Goal: Information Seeking & Learning: Learn about a topic

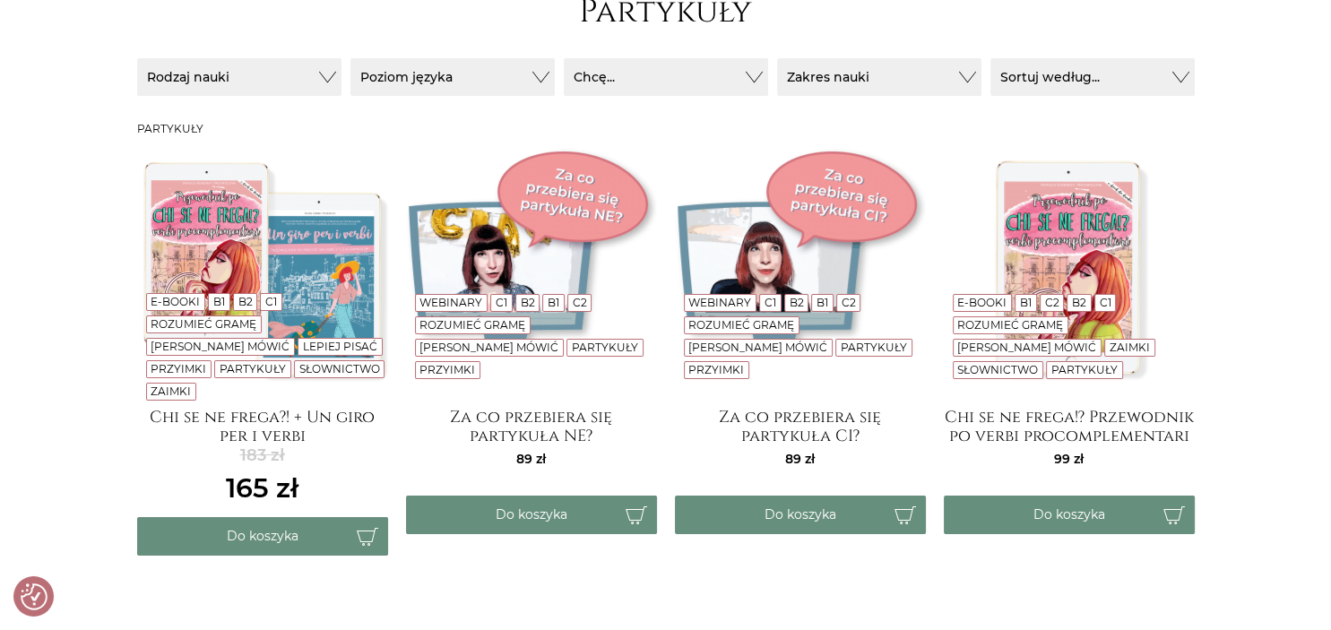
scroll to position [105, 0]
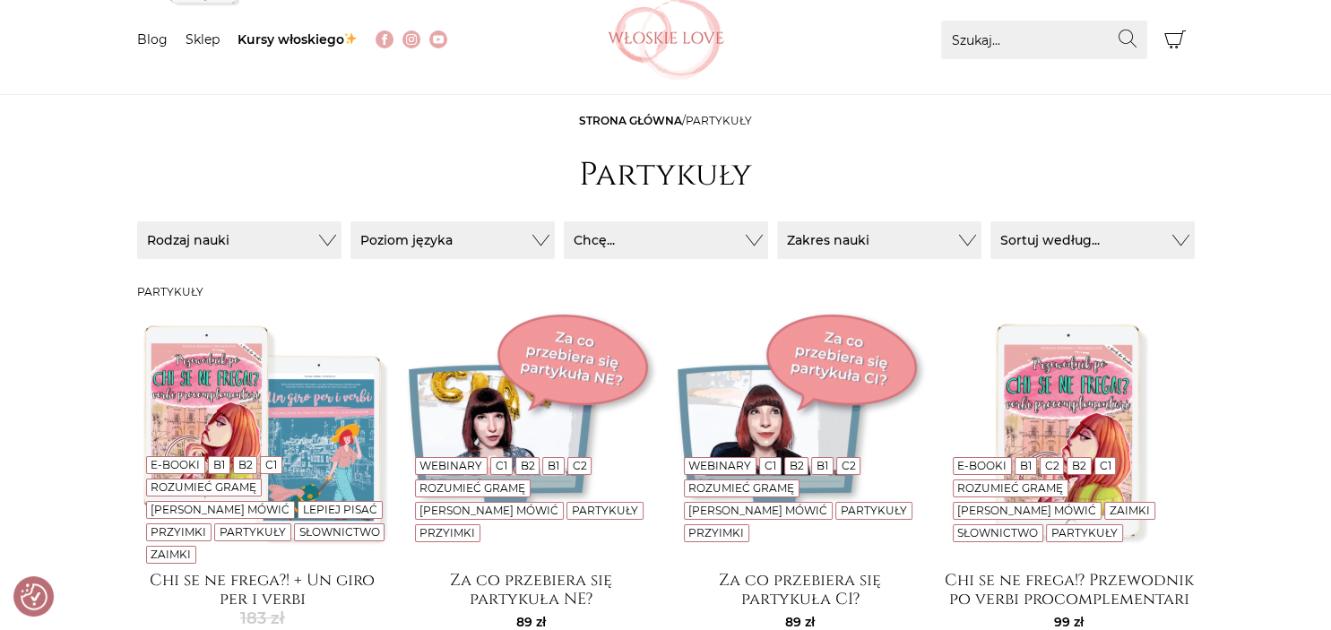
click at [1080, 394] on img at bounding box center [1069, 432] width 251 height 251
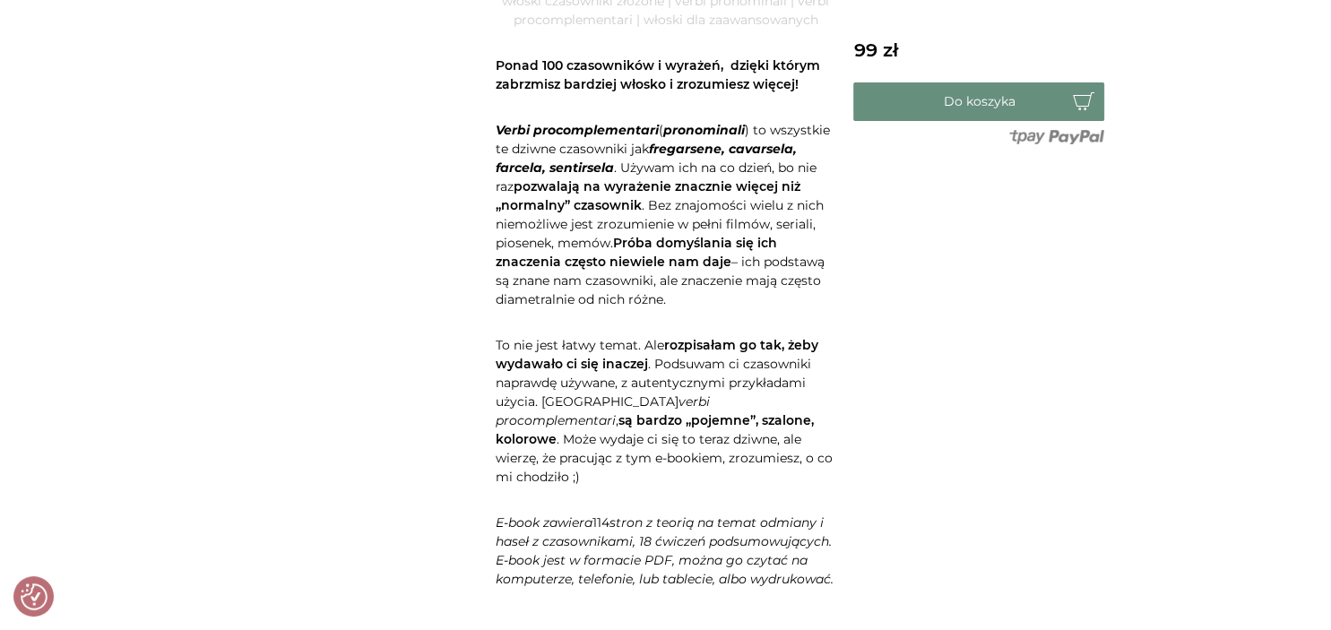
scroll to position [189, 0]
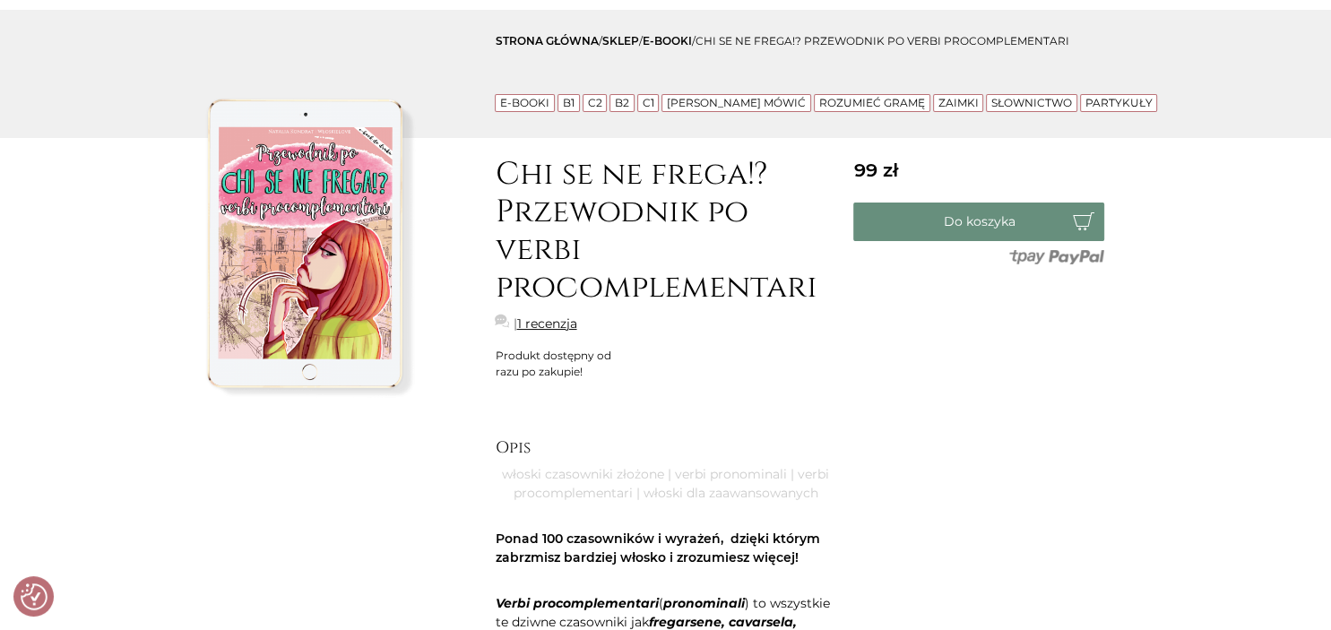
click at [636, 467] on p "włoski czasowniki złożone | verbi pronominali | verbi procomplementari | włoski…" at bounding box center [665, 484] width 341 height 38
click at [500, 438] on h2 "Opis" at bounding box center [665, 448] width 341 height 20
click at [511, 446] on h2 "Opis" at bounding box center [665, 448] width 341 height 20
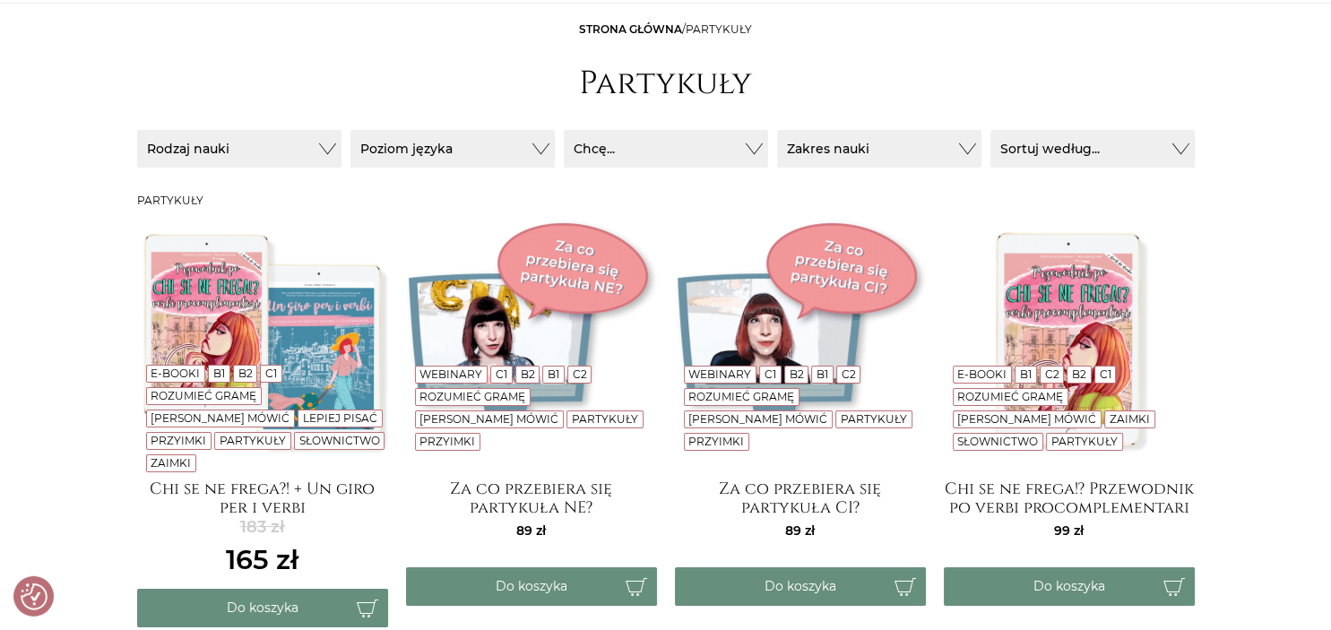
scroll to position [294, 0]
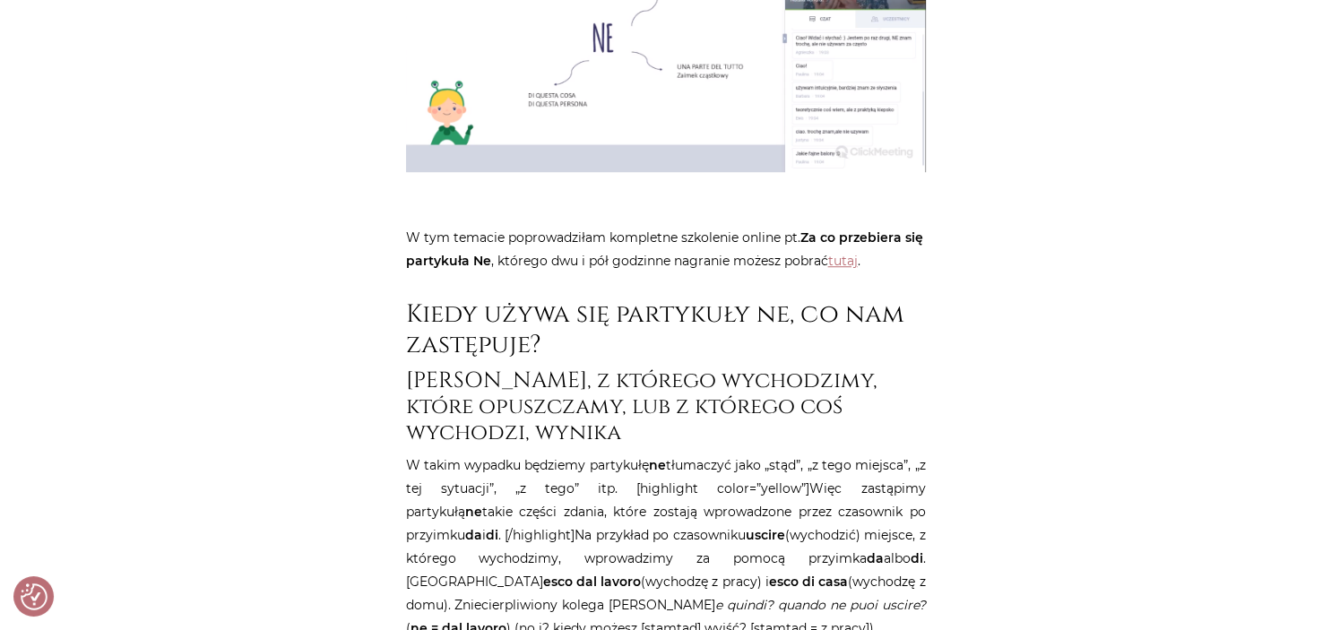
scroll to position [1420, 0]
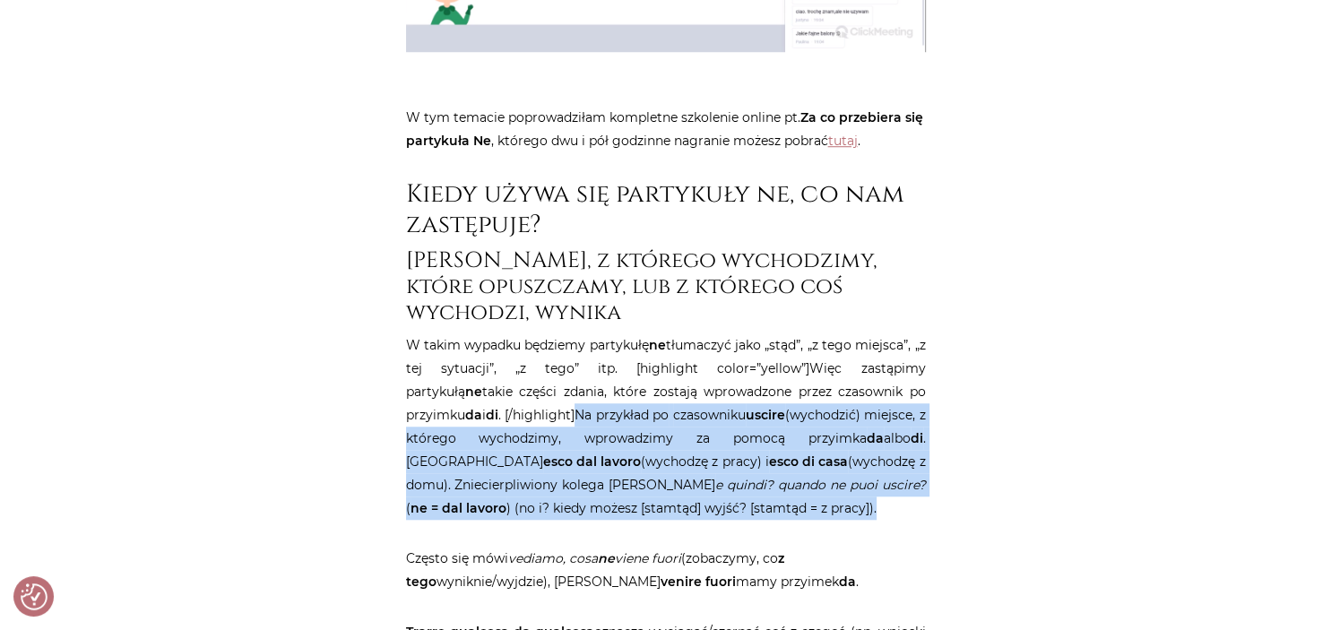
drag, startPoint x: 563, startPoint y: 435, endPoint x: 695, endPoint y: 505, distance: 149.2
click at [695, 505] on p "W takim wypadku będziemy partykułę ne tłumaczyć jako „stąd”, „z tego miejsca”, …" at bounding box center [666, 426] width 520 height 186
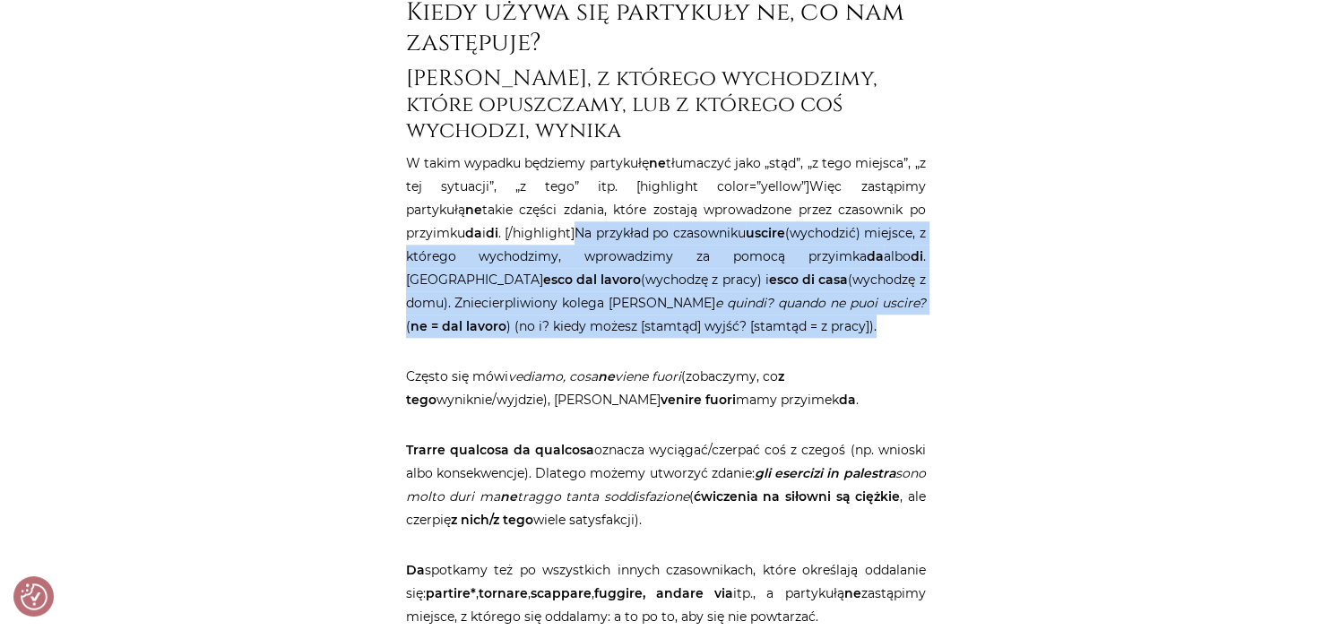
scroll to position [1609, 0]
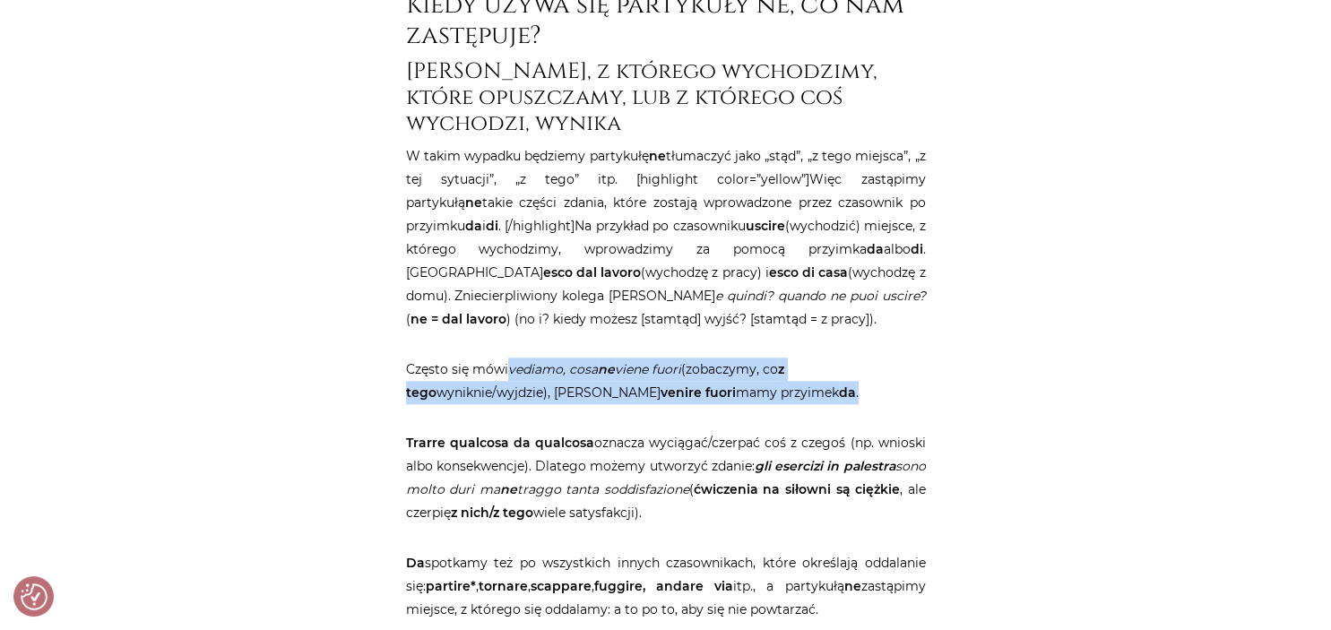
drag, startPoint x: 512, startPoint y: 371, endPoint x: 711, endPoint y: 393, distance: 200.1
click at [711, 393] on p "Często się mówi vediamo, cosa ne viene fuori (zobaczymy, co z tego wyniknie/wyj…" at bounding box center [666, 381] width 520 height 47
copy p "vediamo, cosa ne viene fuori (zobaczymy, co z tego wyniknie/wyjdzie), bo po ven…"
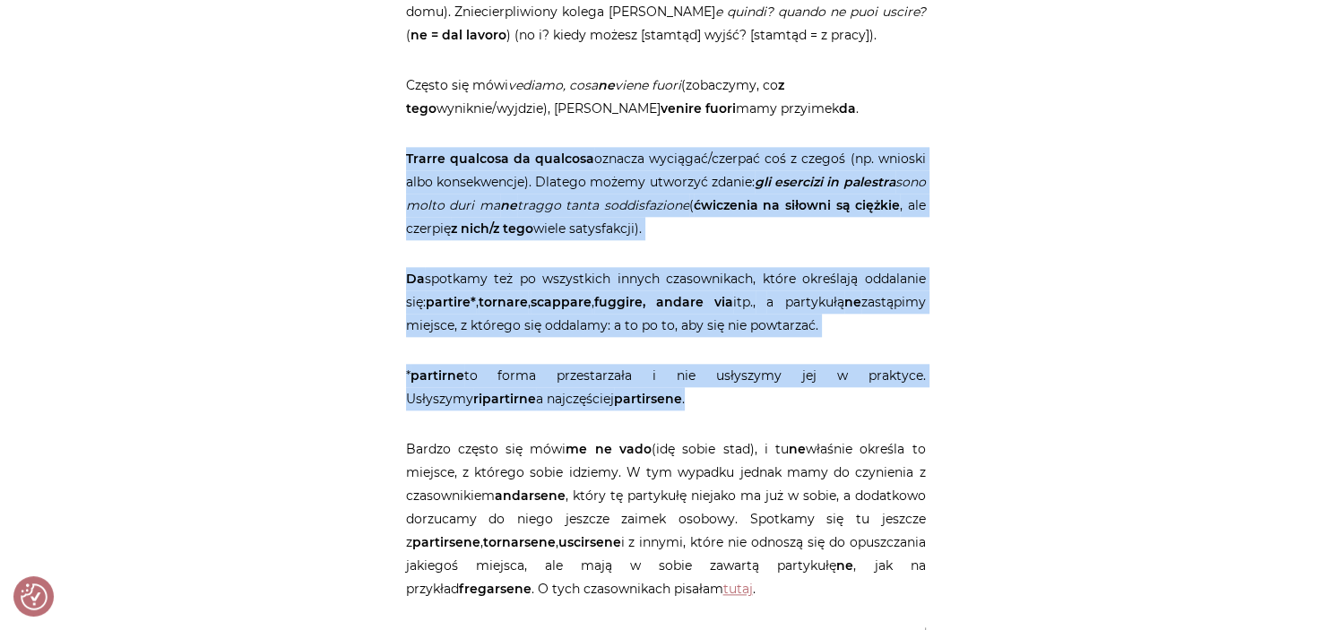
scroll to position [1987, 0]
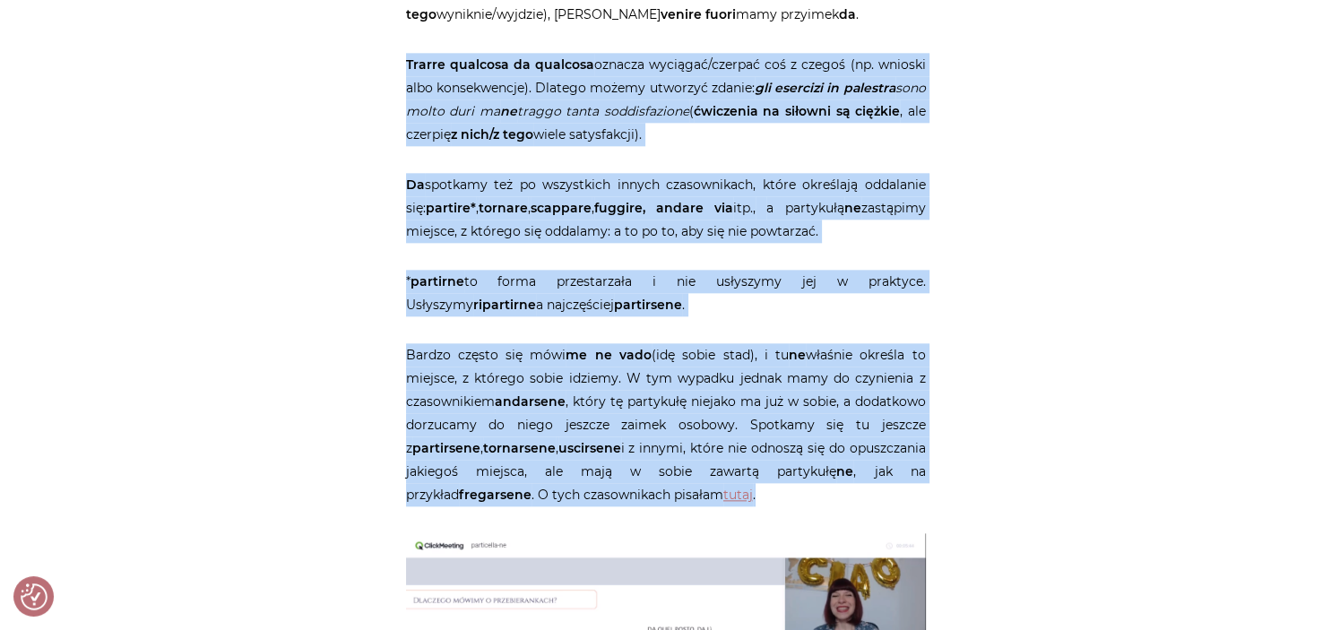
drag, startPoint x: 407, startPoint y: 252, endPoint x: 764, endPoint y: 493, distance: 430.6
copy article "Trarre qualcosa da qualcosa oznacza wyciągać/czerpać coś z czegoś (np. wnioski …"
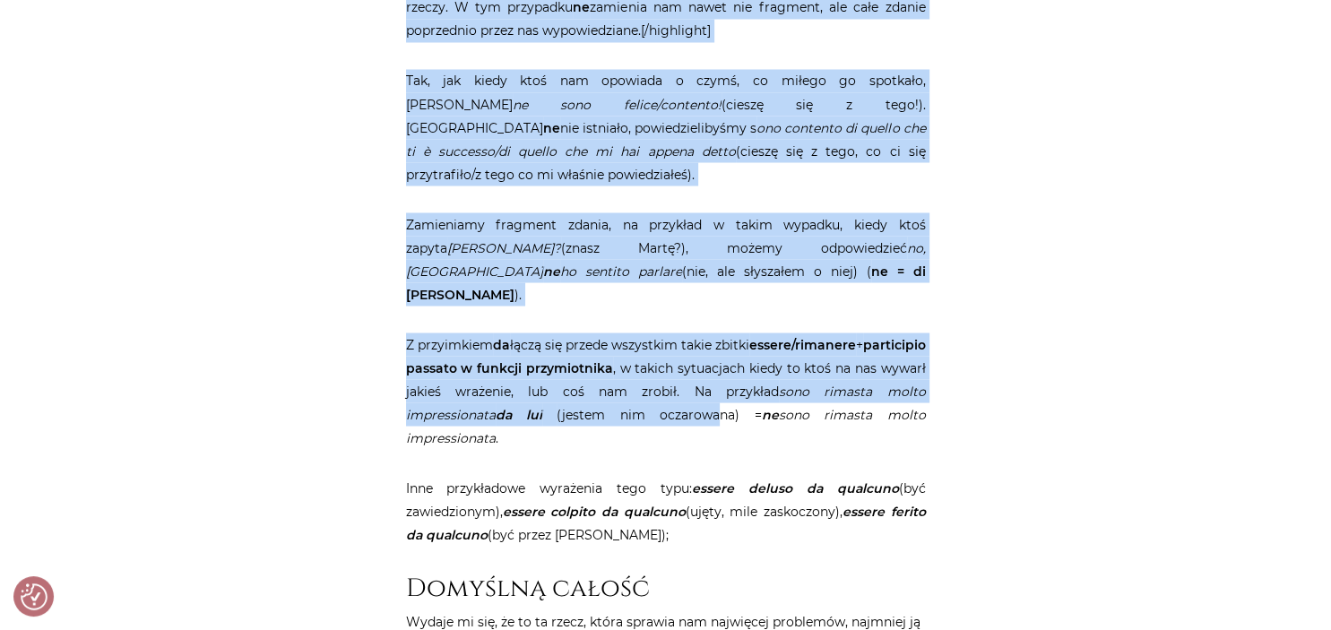
scroll to position [3313, 0]
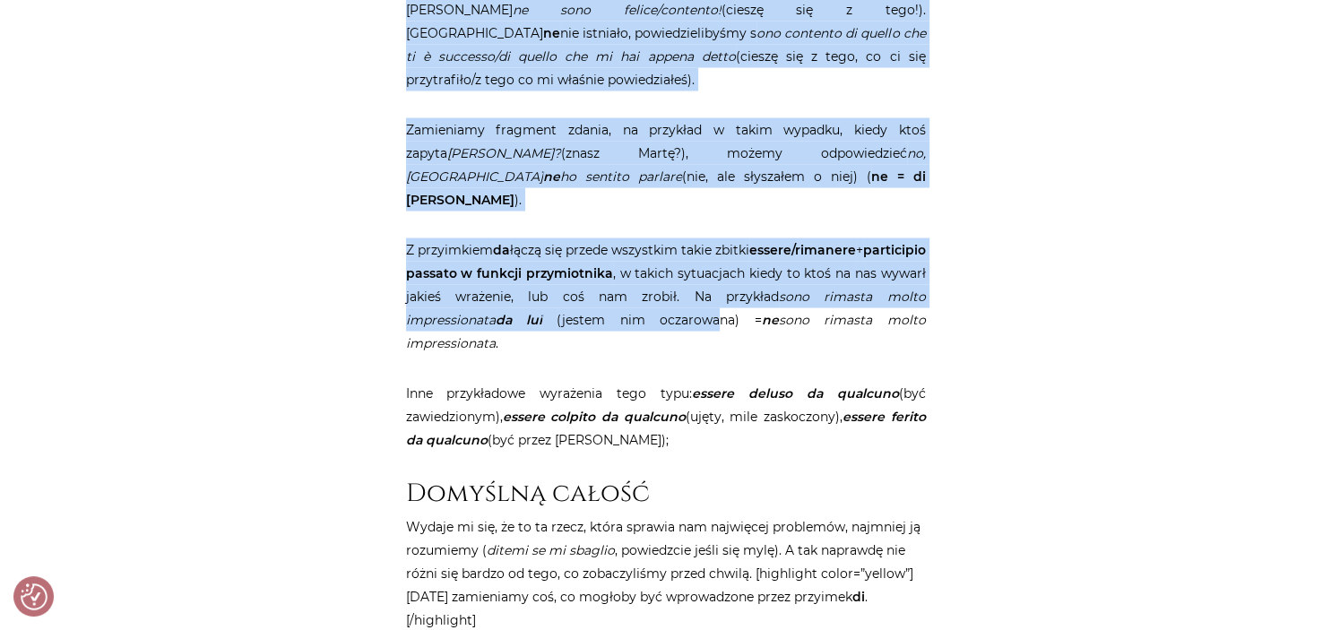
drag, startPoint x: 400, startPoint y: 161, endPoint x: 731, endPoint y: 411, distance: 414.1
copy article "We włoskim nie ma przypadków (mam tu na myśli przypadki gramatyczne), ale powie…"
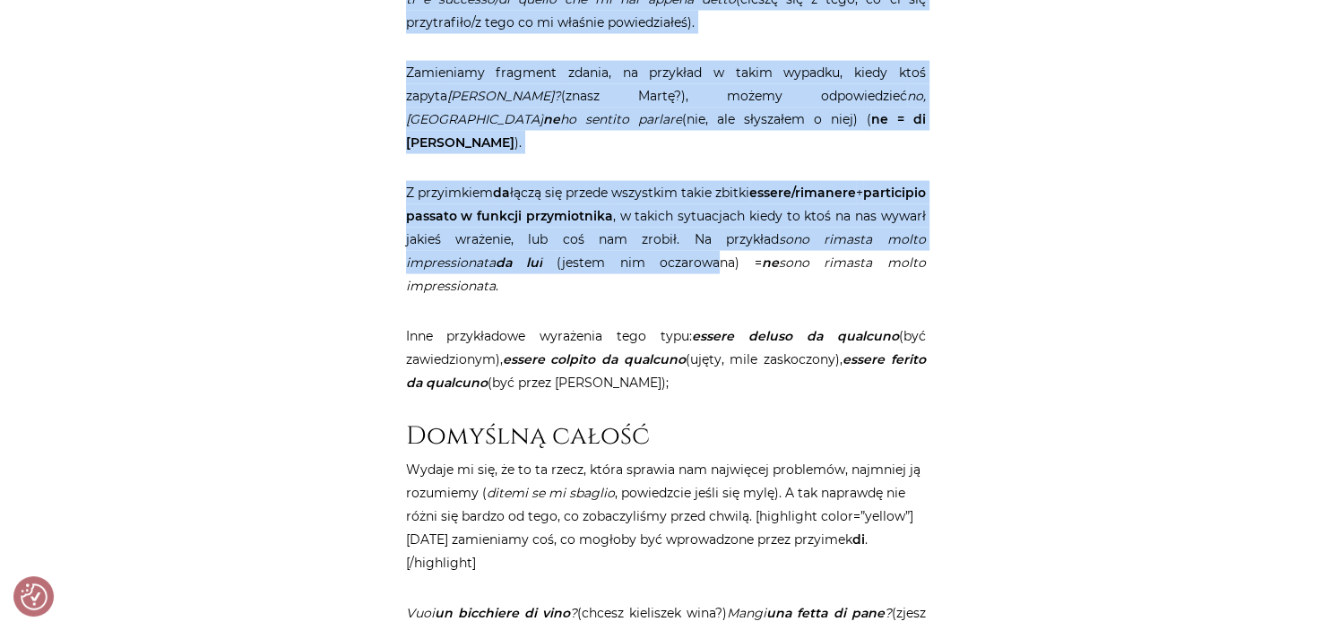
scroll to position [3407, 0]
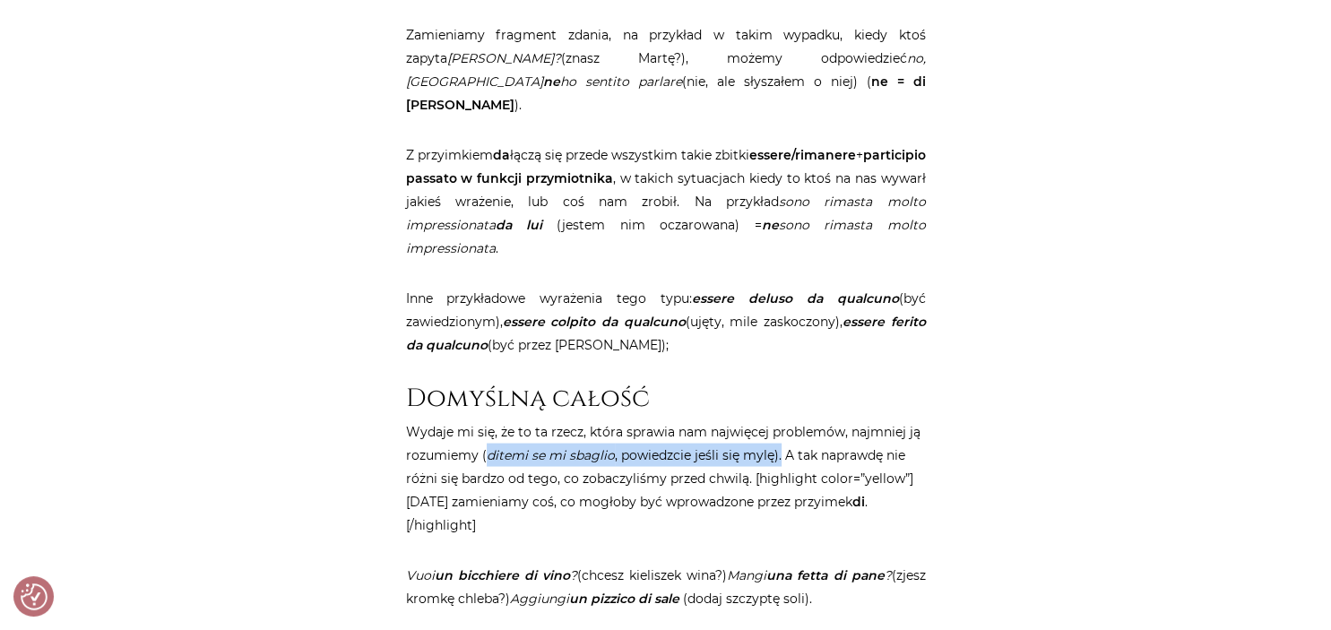
drag, startPoint x: 489, startPoint y: 407, endPoint x: 776, endPoint y: 413, distance: 287.8
click at [776, 420] on p "Wydaje mi się, że to ta rzecz, która sprawia nam najwięcej problemów, najmniej …" at bounding box center [666, 478] width 520 height 117
copy p "ditemi se mi sbaglio , powiedzcie jeśli się mylę)."
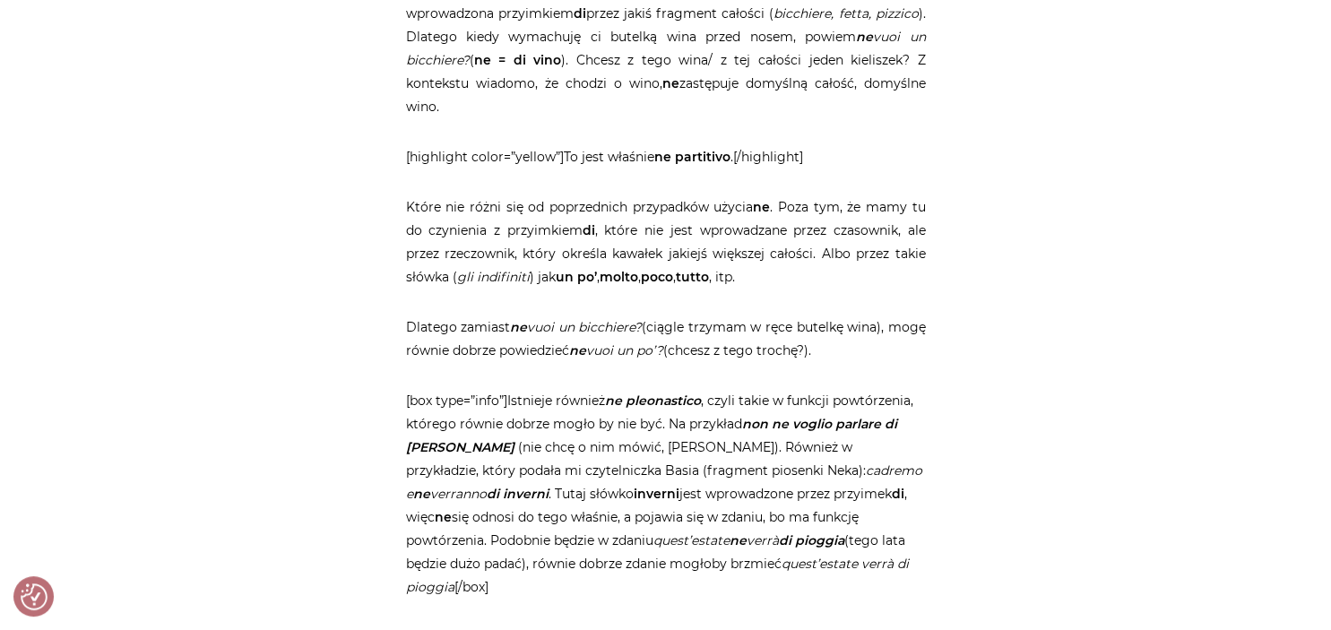
scroll to position [4069, 0]
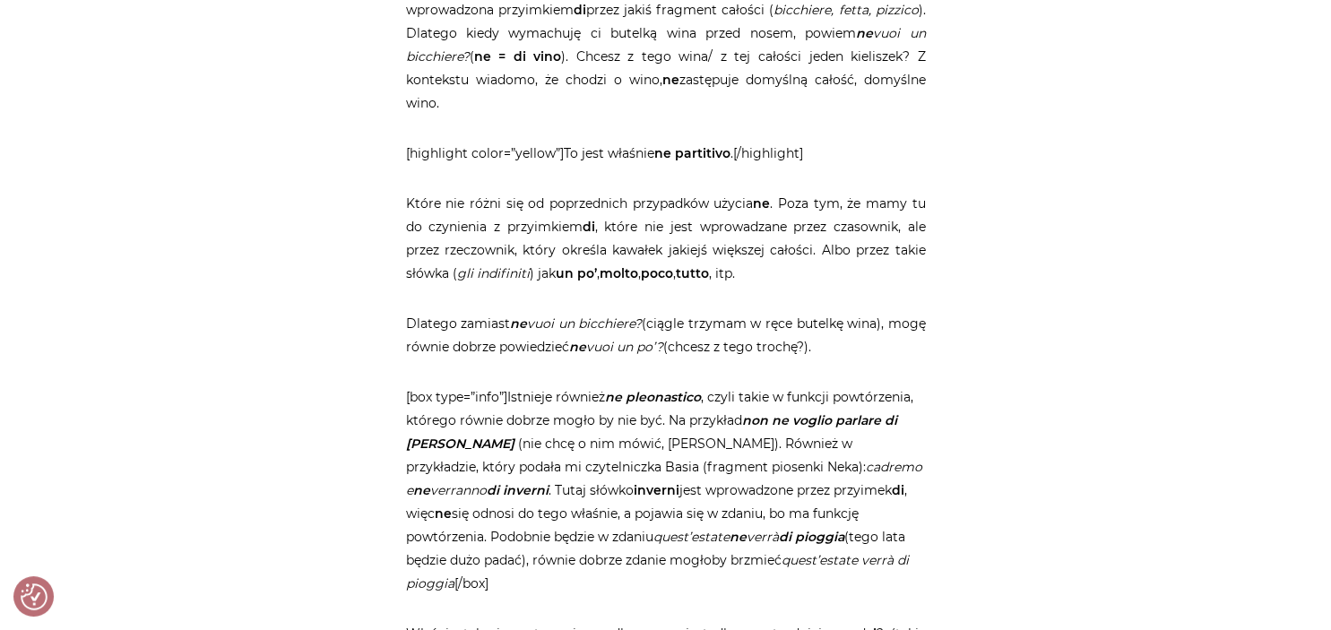
drag, startPoint x: 401, startPoint y: 268, endPoint x: 898, endPoint y: 307, distance: 499.0
copy p "Dlatego zamiast ne vuoi un bicchiere? (ciągle trzymam w ręce butelkę wina), mog…"
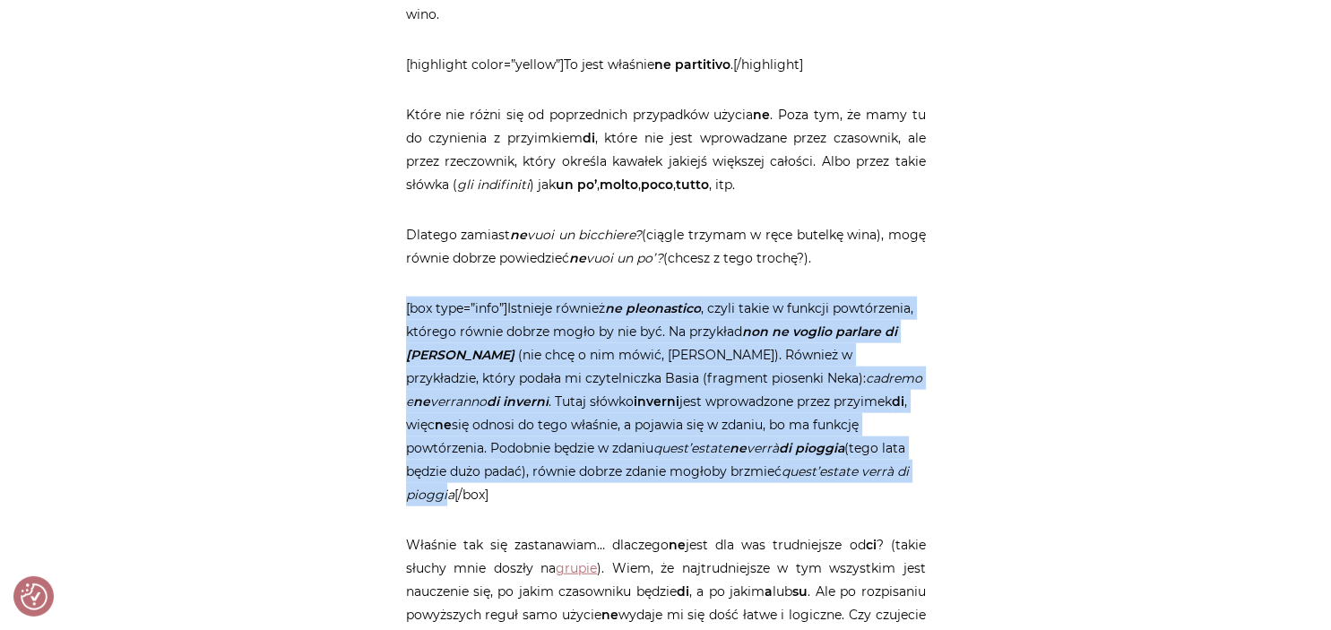
scroll to position [4164, 0]
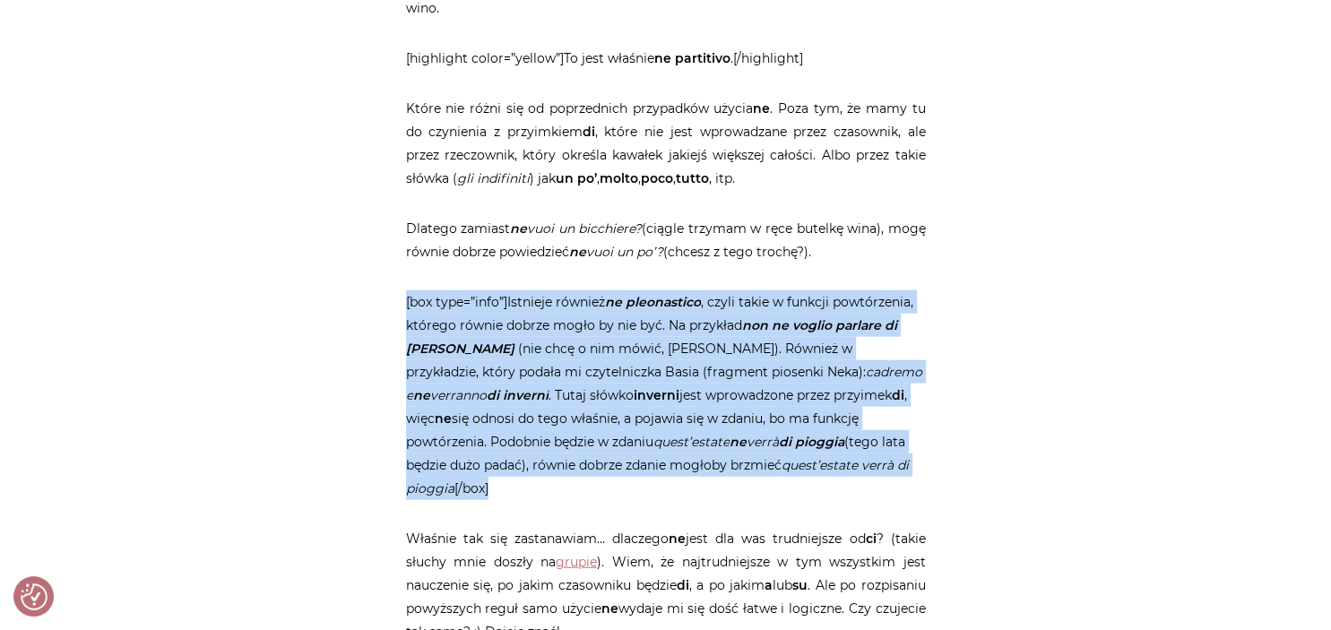
drag, startPoint x: 405, startPoint y: 350, endPoint x: 866, endPoint y: 441, distance: 469.7
copy p "[box type=”info”]Istnieje również ne pleonastico , czyli takie w funkcji powtór…"
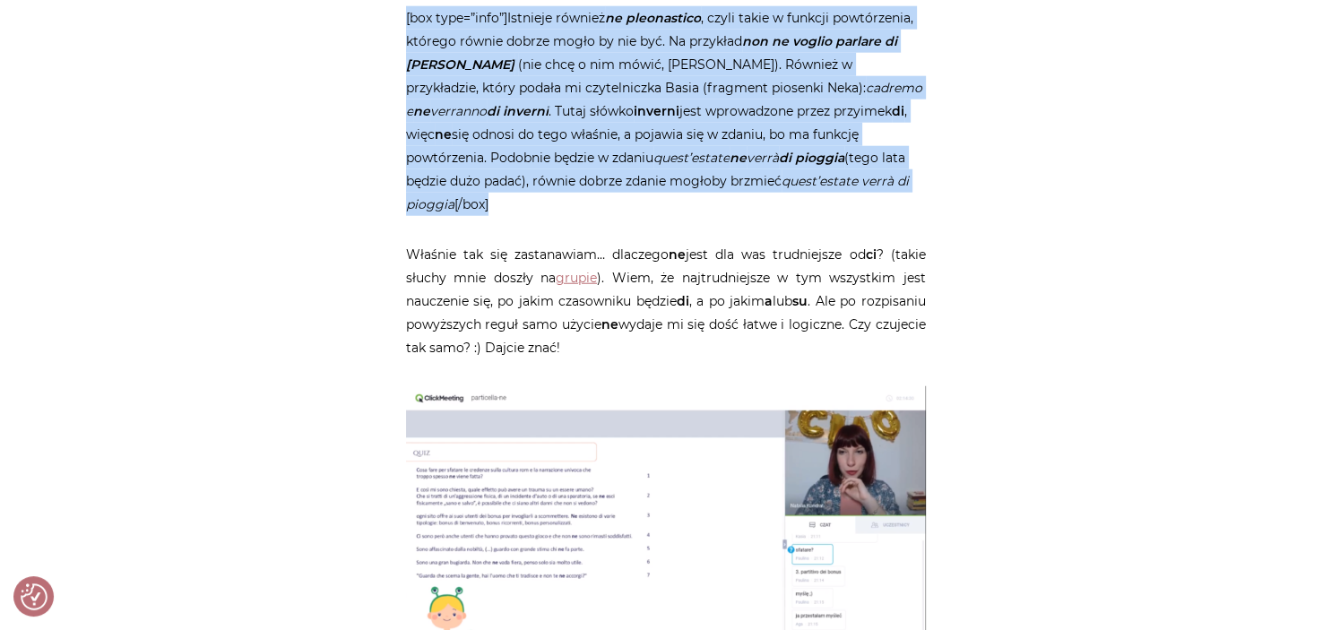
scroll to position [4922, 0]
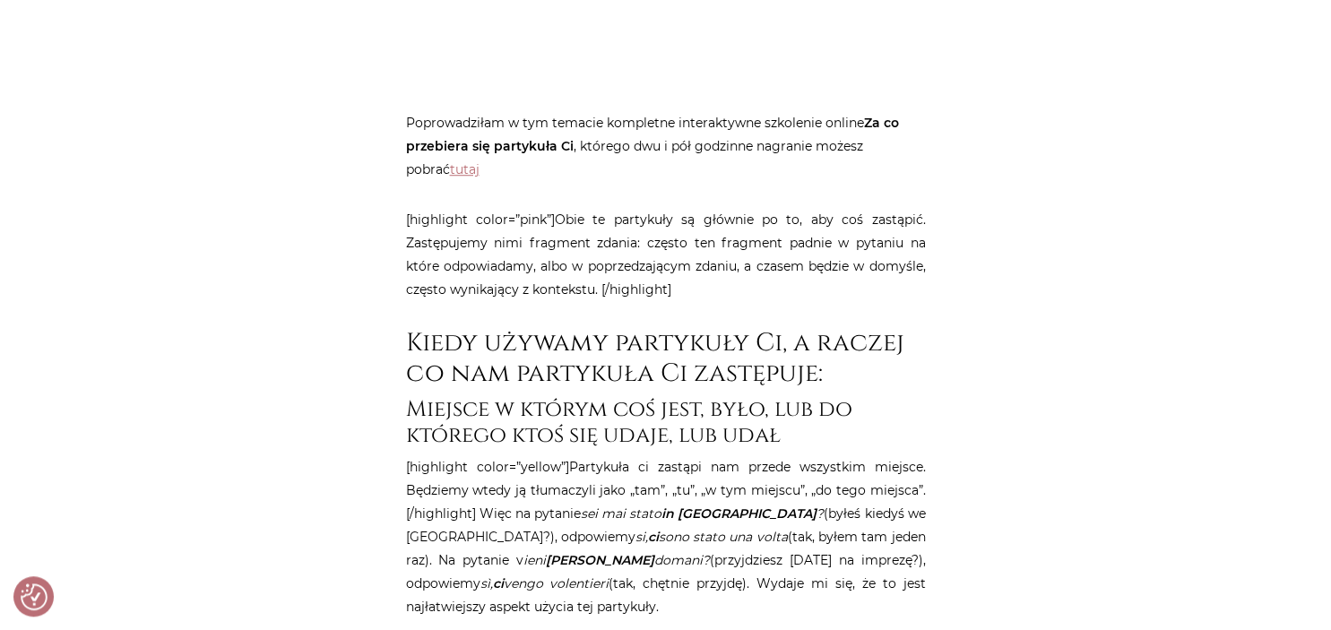
scroll to position [1420, 0]
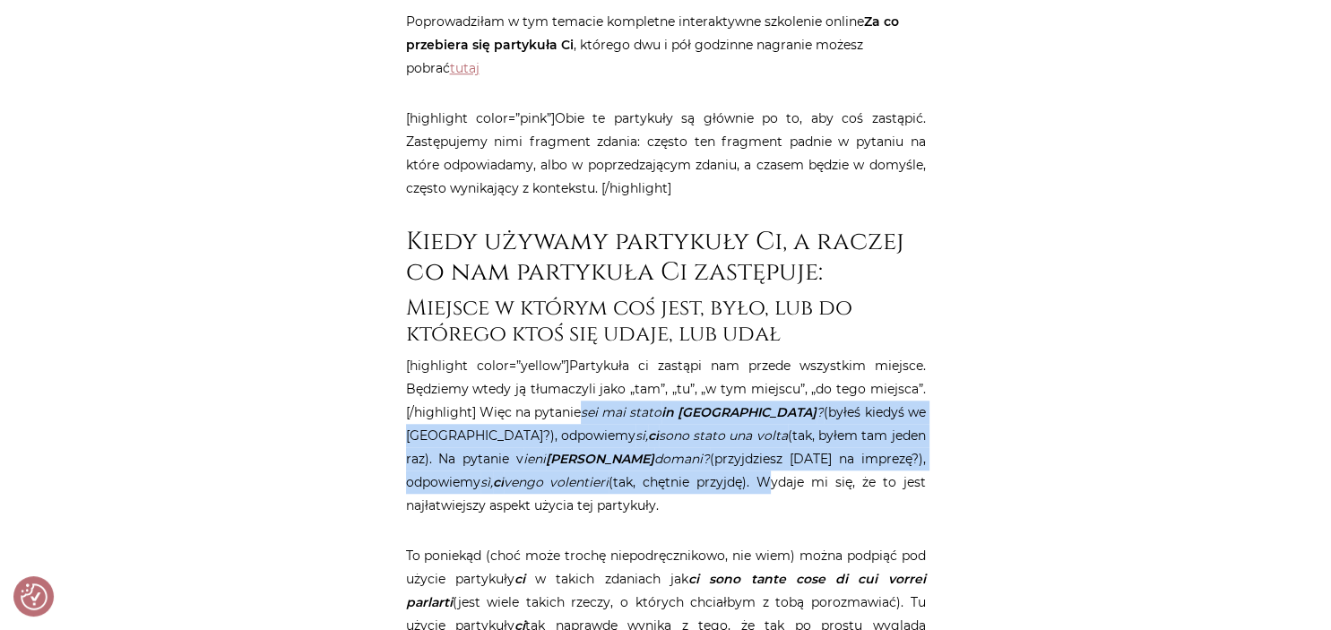
drag, startPoint x: 581, startPoint y: 414, endPoint x: 607, endPoint y: 489, distance: 79.7
click at [607, 489] on p "[highlight color=”yellow”]Partykuła ci zastąpi nam przede wszystkim miejsce. Bę…" at bounding box center [666, 435] width 520 height 163
copy p "sei mai stato in [GEOGRAPHIC_DATA] ? (byłeś kiedyś we [GEOGRAPHIC_DATA]?), odpo…"
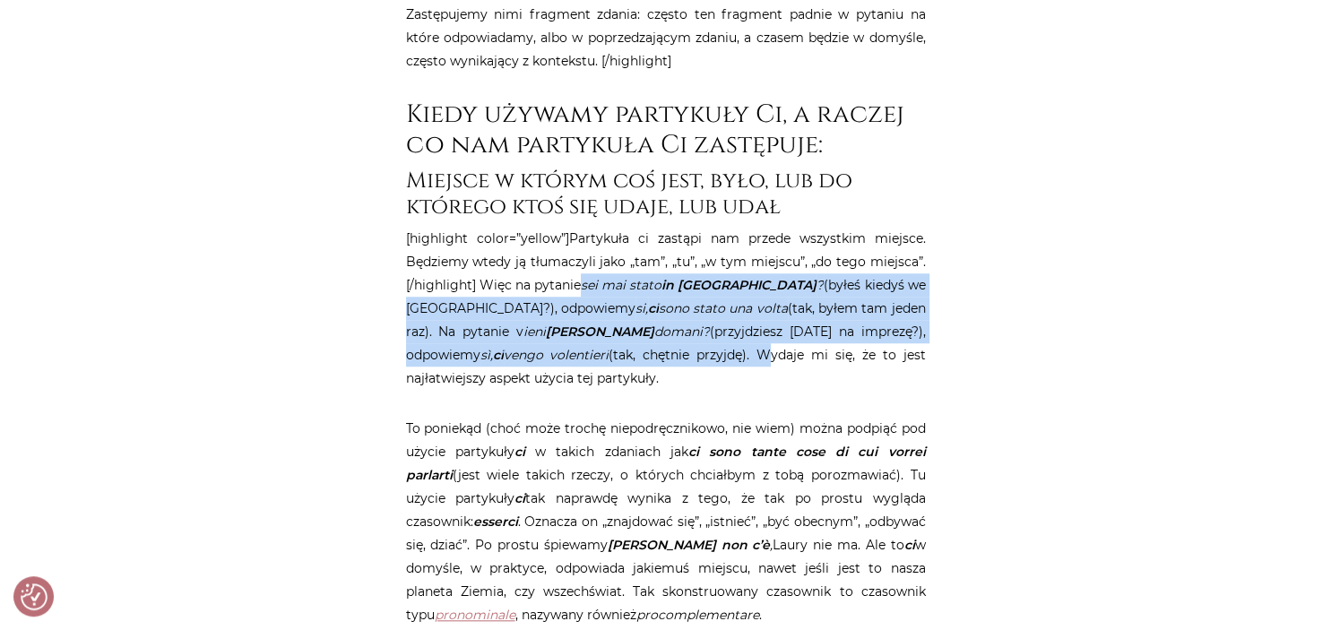
scroll to position [1609, 0]
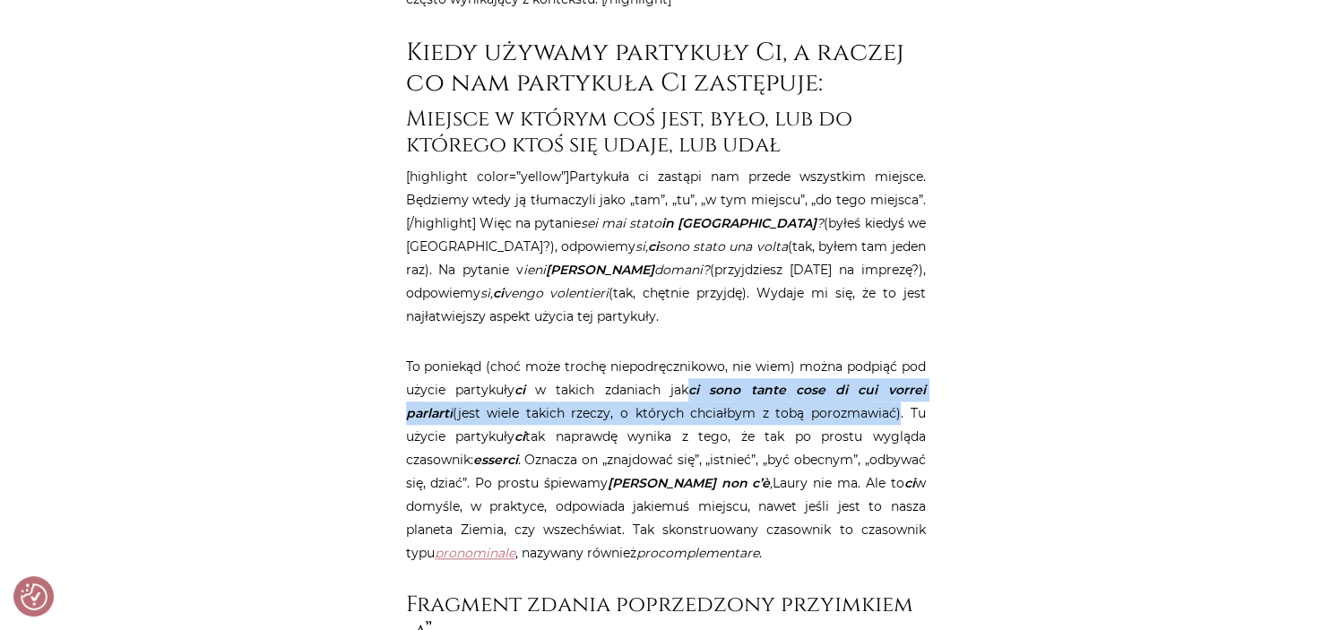
drag, startPoint x: 671, startPoint y: 387, endPoint x: 848, endPoint y: 421, distance: 179.8
click at [848, 421] on p "To poniekąd (choć może trochę niepodręcznikowo, nie wiem) można podpiąć pod uży…" at bounding box center [666, 460] width 520 height 210
copy p "ci sono tante cose di cui vorrei parlarti (jest wiele takich rzeczy, o których …"
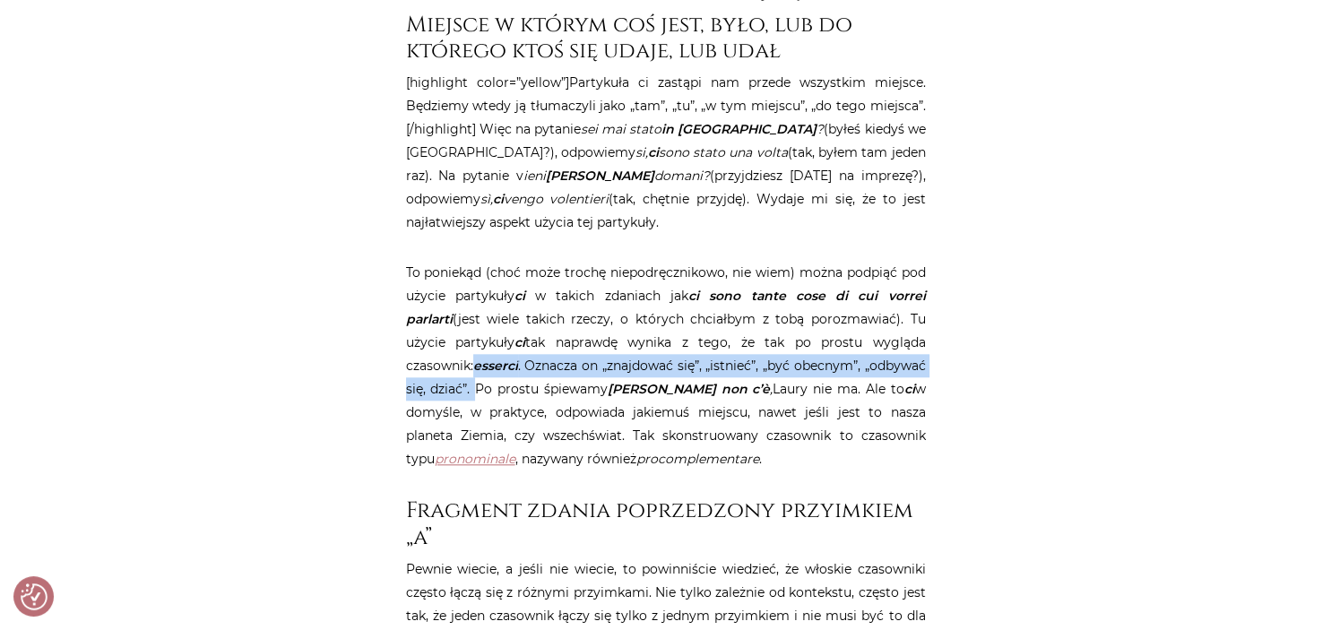
drag, startPoint x: 406, startPoint y: 369, endPoint x: 928, endPoint y: 367, distance: 521.7
copy p "esserci . Oznacza on „znajdować się”, „istnieć”, „być obecnym”, „odbywać się, d…"
drag, startPoint x: 538, startPoint y: 389, endPoint x: 722, endPoint y: 386, distance: 184.7
click at [722, 386] on p "To poniekąd (choć może trochę niepodręcznikowo, nie wiem) można podpiąć pod uży…" at bounding box center [666, 366] width 520 height 210
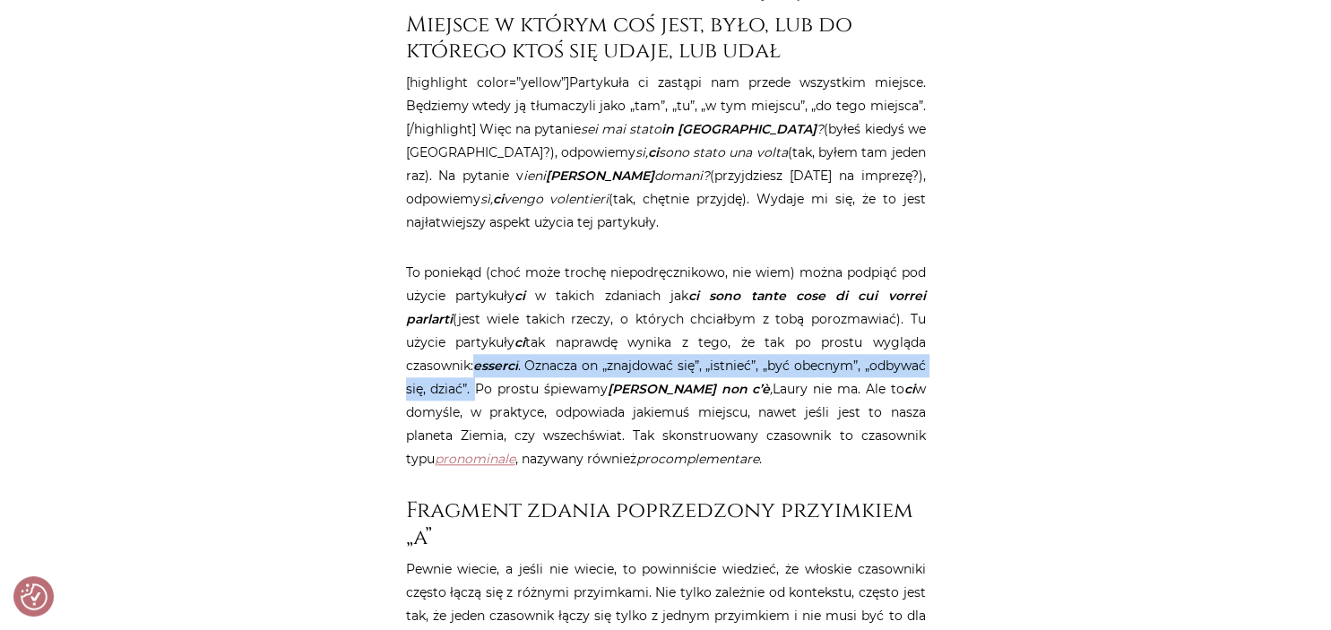
copy p ". Oznacza on „znajdować się”, „istnieć”, „być obecnym”, „odbywać się, dziać”. P…"
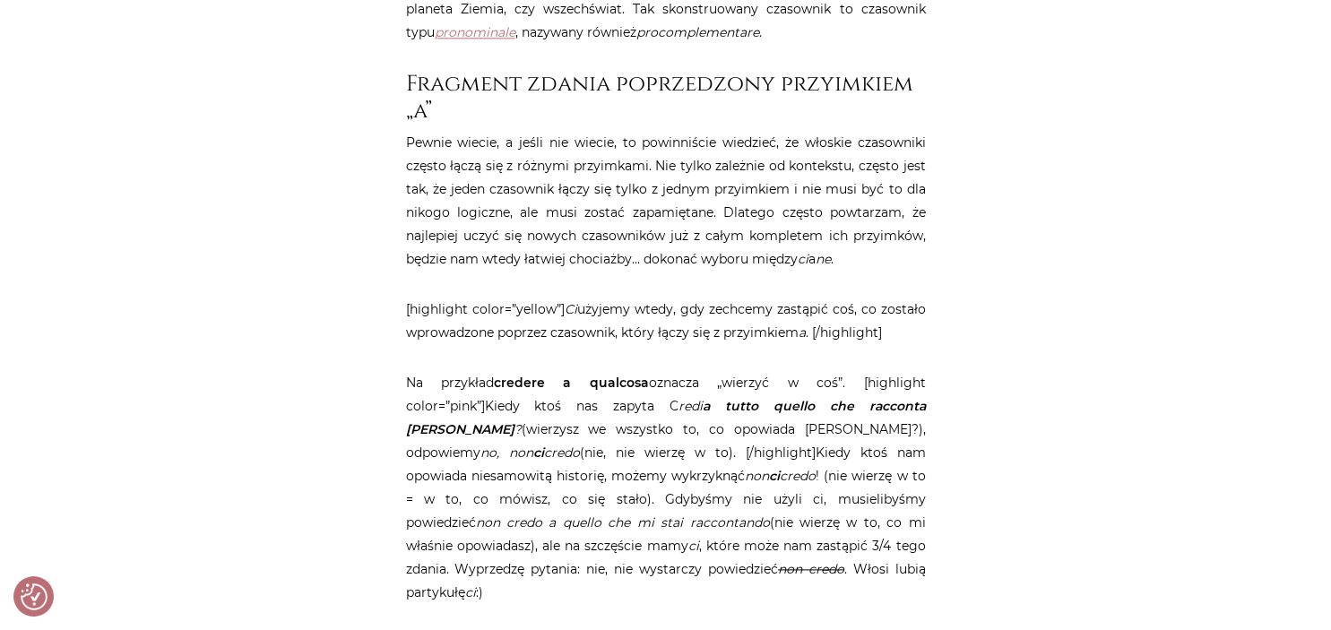
scroll to position [2176, 0]
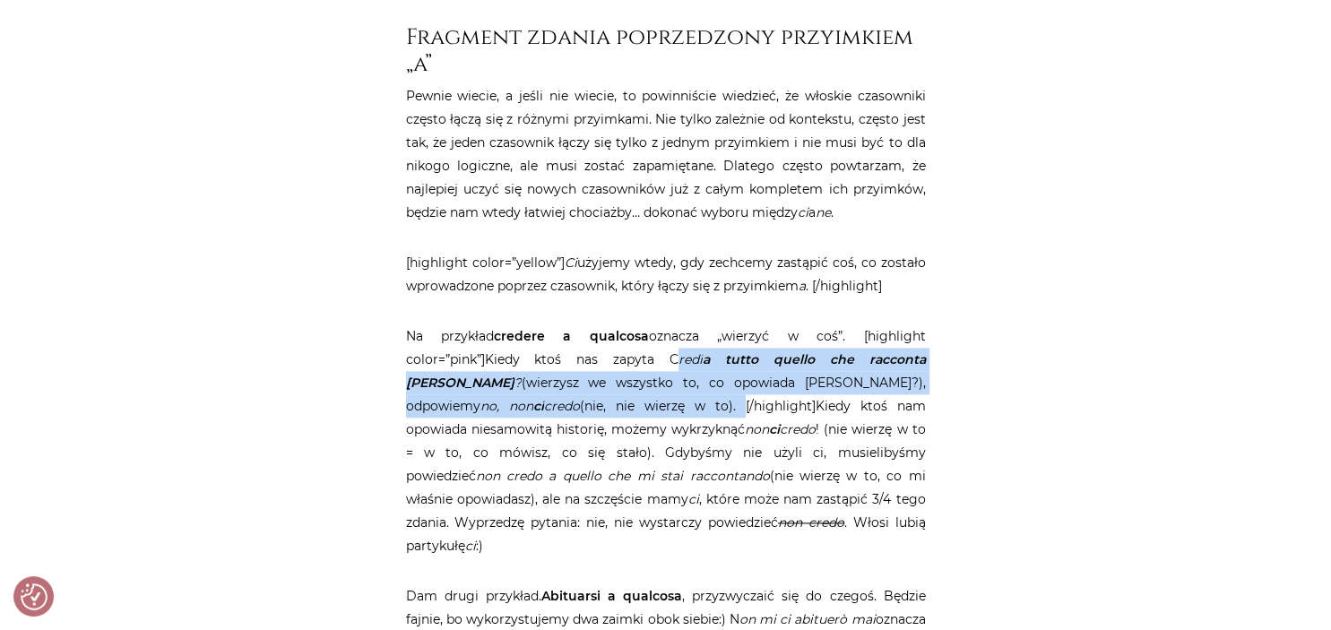
drag, startPoint x: 661, startPoint y: 360, endPoint x: 591, endPoint y: 408, distance: 85.3
click at [591, 408] on p "Na przykład credere a qualcosa oznacza „wierzyć w coś”. [highlight color=”pink”…" at bounding box center [666, 440] width 520 height 233
copy p "C redi a tutto quello che racconta [PERSON_NAME] ? (wierzysz we wszystko to, co…"
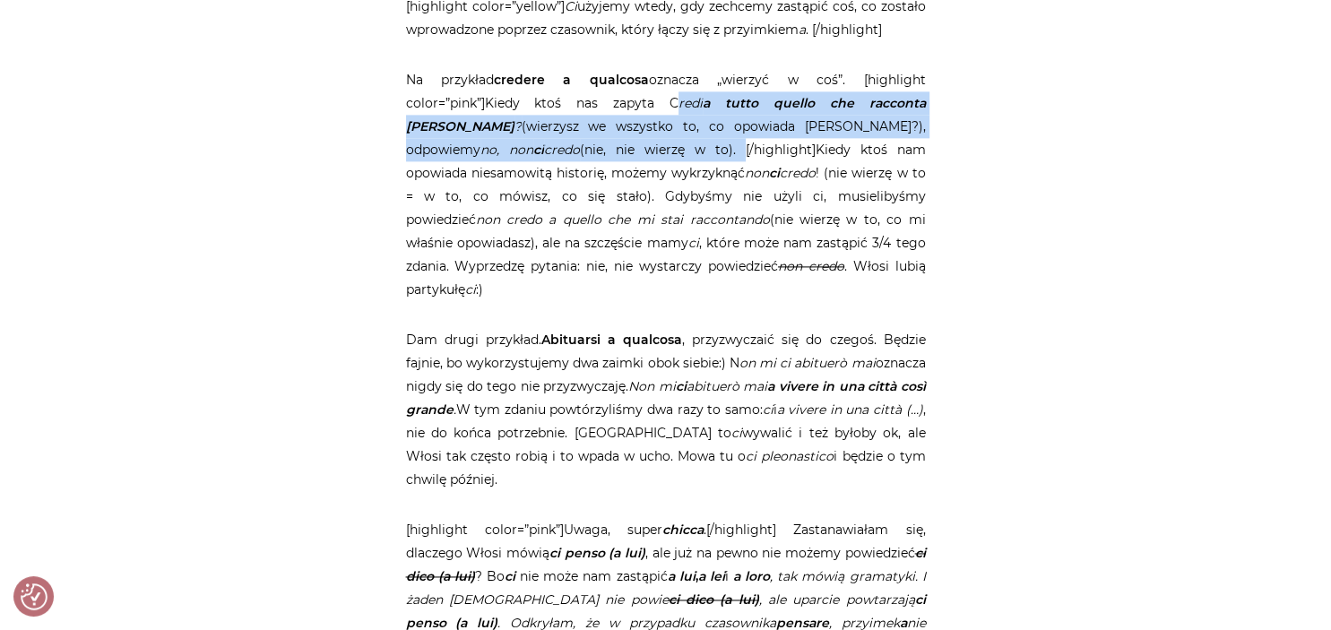
scroll to position [2460, 0]
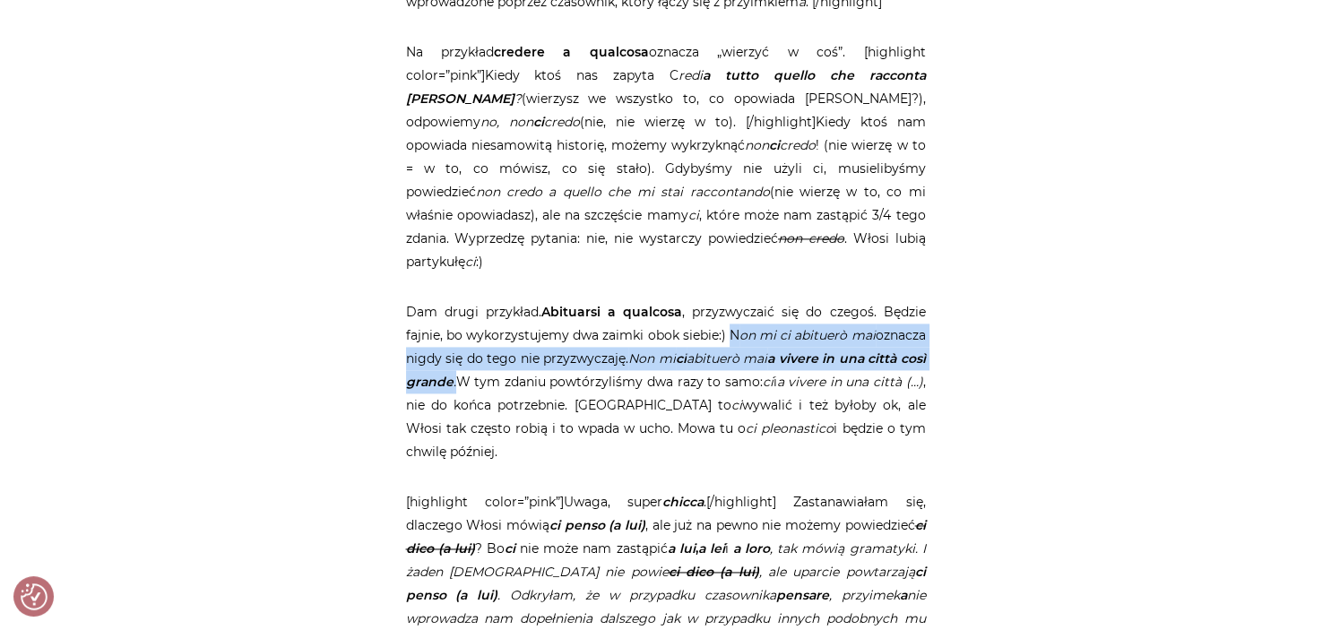
drag, startPoint x: 726, startPoint y: 310, endPoint x: 487, endPoint y: 362, distance: 244.9
click at [487, 362] on p "Dam drugi przykład. Abituarsi a qualcosa , przyzwyczaić się do czegoś. Będzie f…" at bounding box center [666, 381] width 520 height 163
copy p "N on mi ci abituerò mai oznacza nigdy się do tego nie przyzwyczaję. Non mi ci a…"
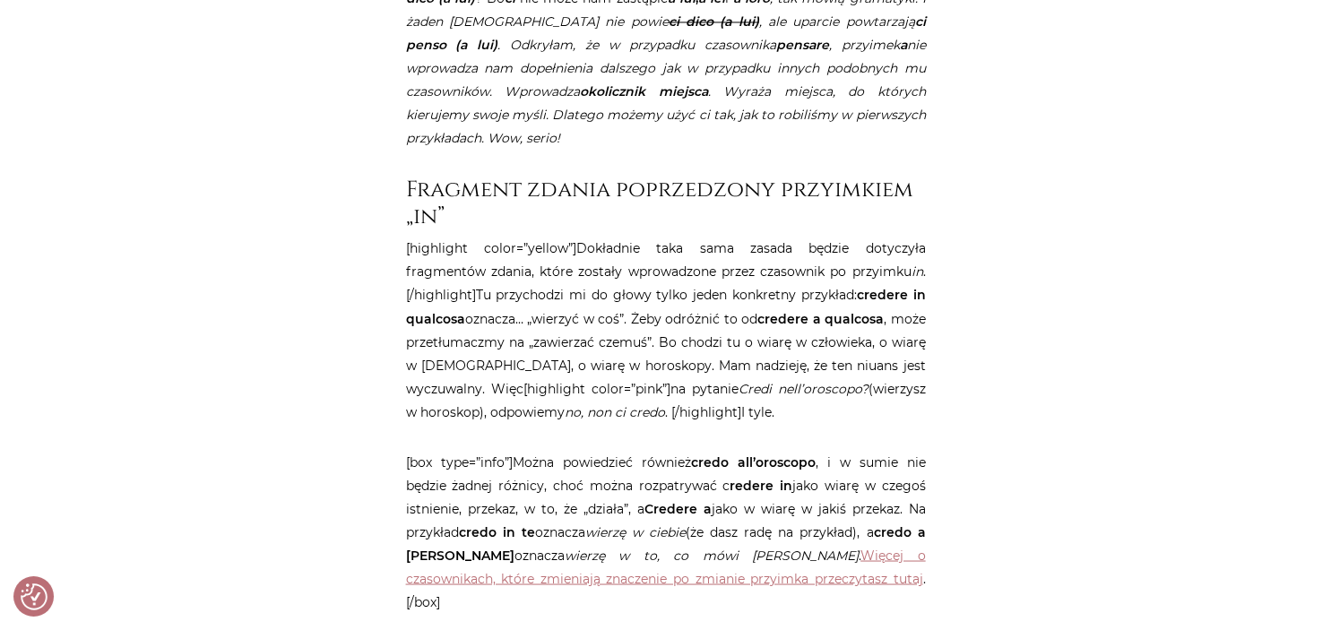
scroll to position [3029, 0]
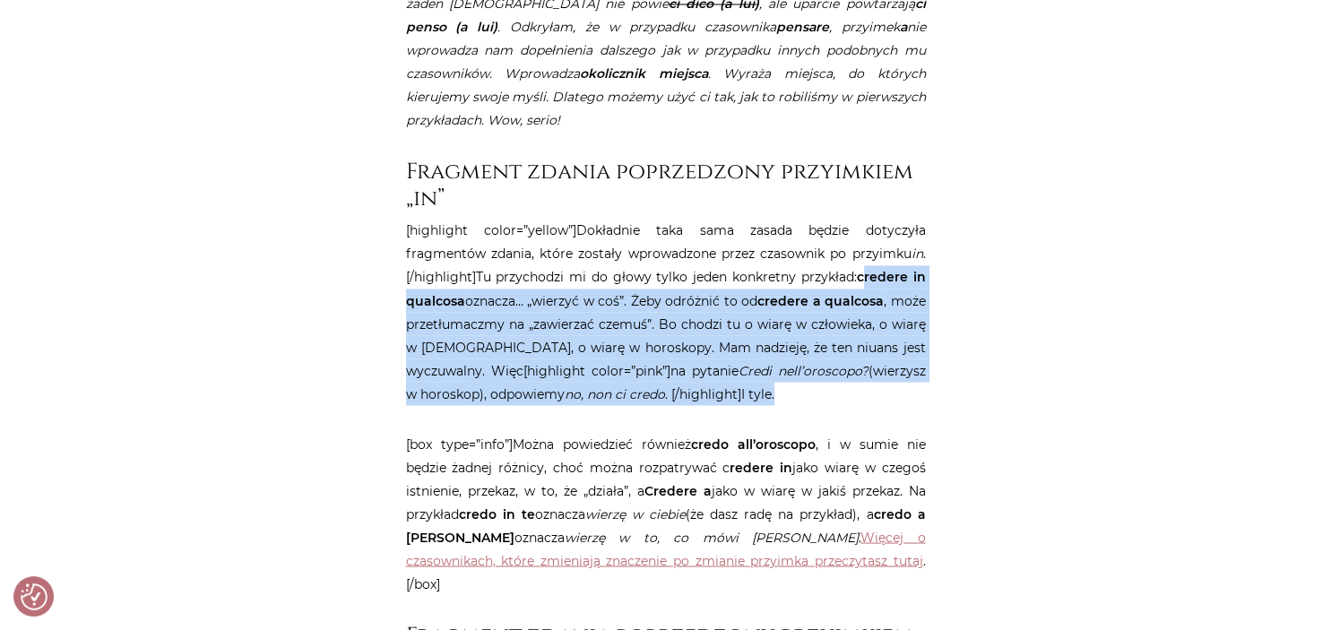
drag, startPoint x: 867, startPoint y: 250, endPoint x: 757, endPoint y: 381, distance: 170.5
click at [757, 381] on p "[highlight color=”yellow”]Dokładnie taka sama zasada będzie dotyczyła fragmentó…" at bounding box center [666, 312] width 520 height 186
copy p "redere in qualcosa oznacza… „wierzyć w coś”. Żeby odróżnić to od credere a qual…"
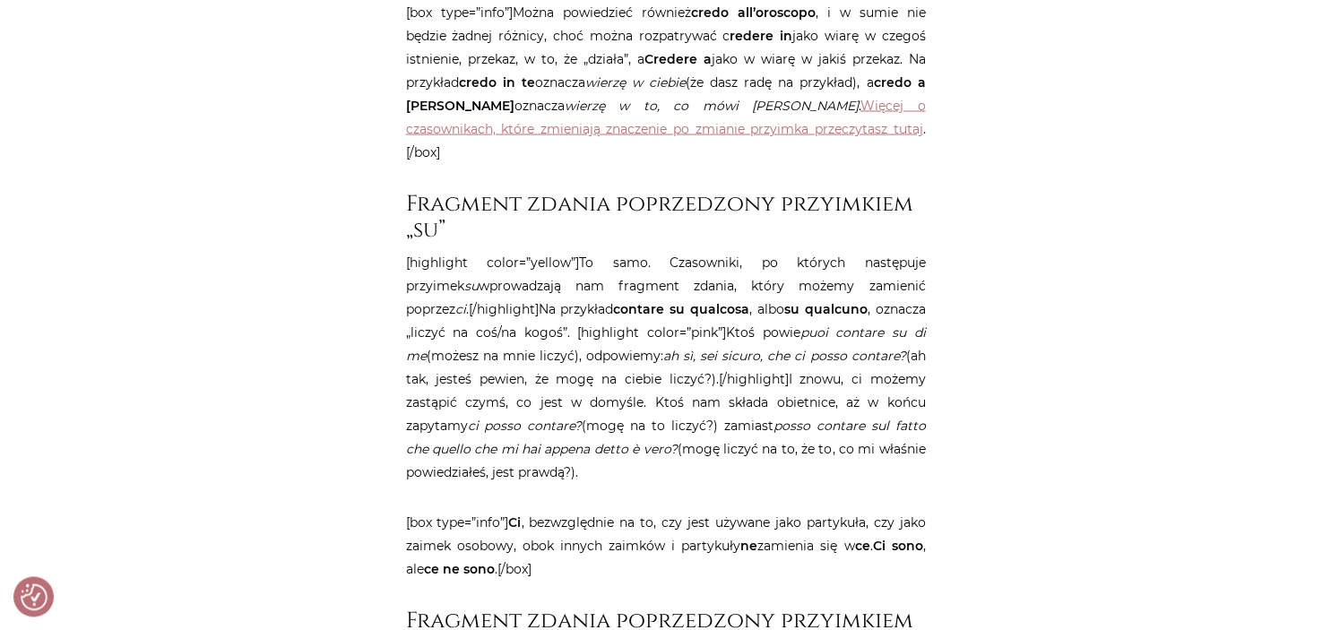
scroll to position [3502, 0]
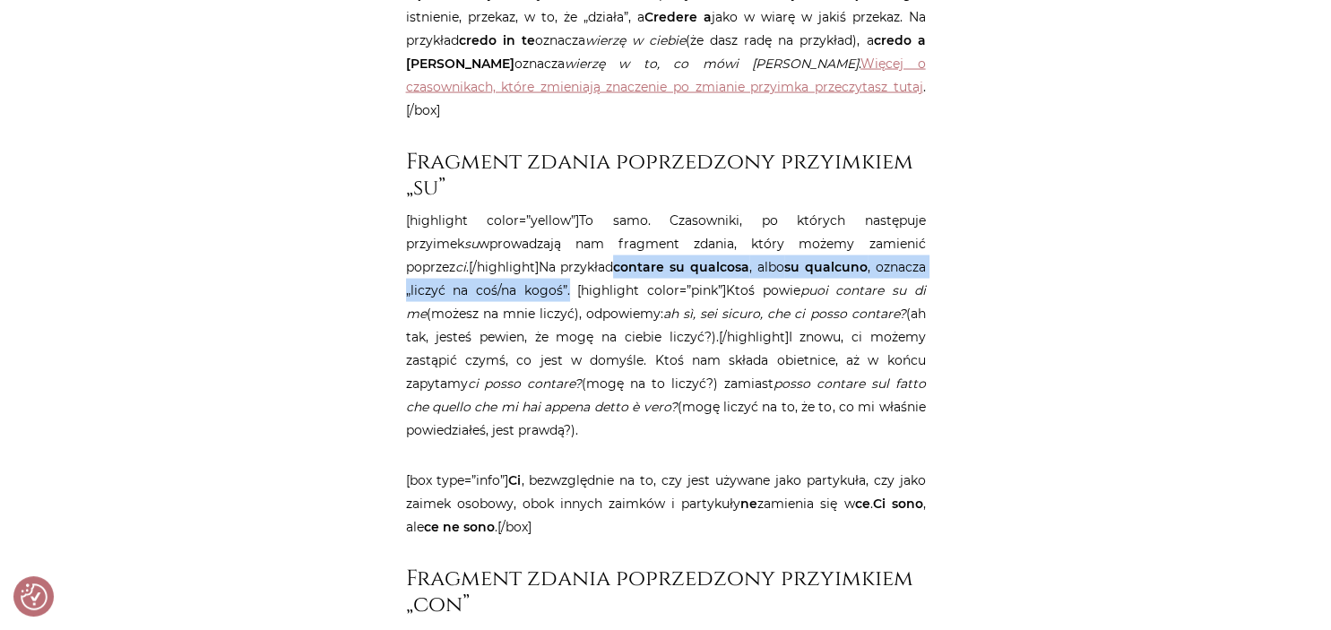
drag, startPoint x: 549, startPoint y: 220, endPoint x: 495, endPoint y: 251, distance: 62.3
click at [495, 251] on p "[highlight color=”yellow”]To samo. Czasowniki, po których następuje przyimek su…" at bounding box center [666, 325] width 520 height 233
copy p "contare su qualcosa , albo su qualcuno , oznacza „liczyć na coś/na kogoś”."
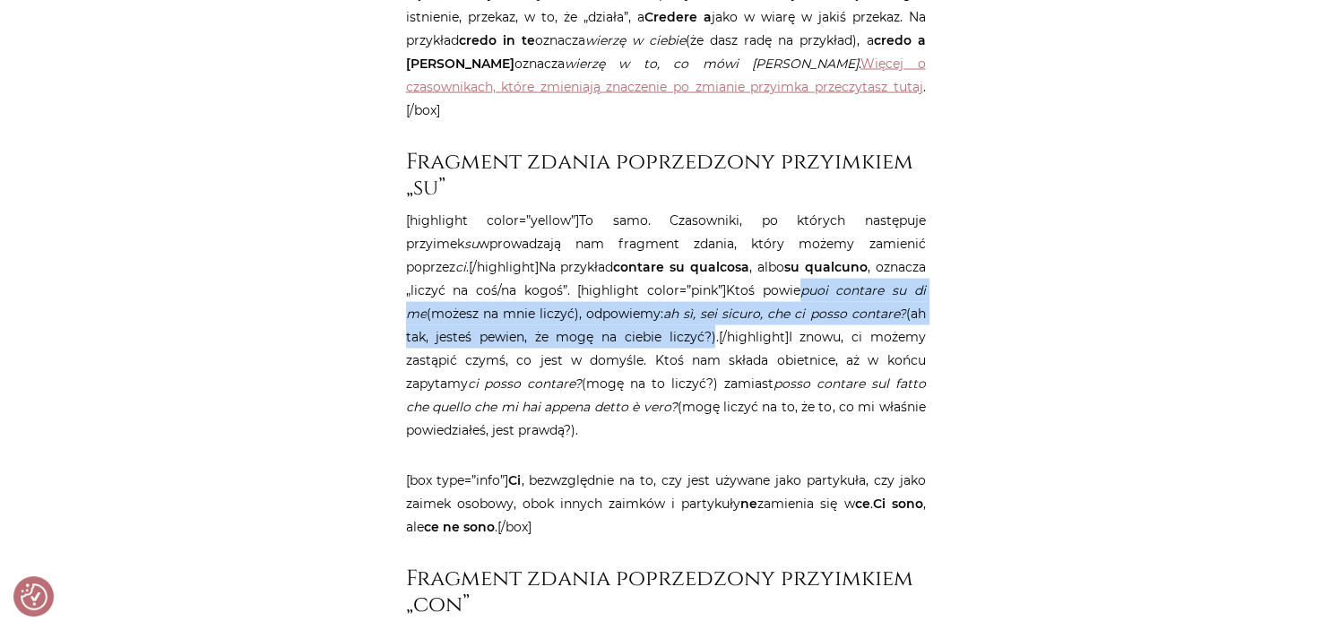
drag, startPoint x: 723, startPoint y: 242, endPoint x: 625, endPoint y: 291, distance: 110.2
click at [625, 291] on p "[highlight color=”yellow”]To samo. Czasowniki, po których następuje przyimek su…" at bounding box center [666, 325] width 520 height 233
copy p "puoi contare su di me (możesz na mnie liczyć), odpowiemy: ah sì, sei sicuro, ch…"
drag, startPoint x: 869, startPoint y: 316, endPoint x: 543, endPoint y: 382, distance: 331.9
click at [543, 382] on p "[highlight color=”yellow”]To samo. Czasowniki, po których następuje przyimek su…" at bounding box center [666, 325] width 520 height 233
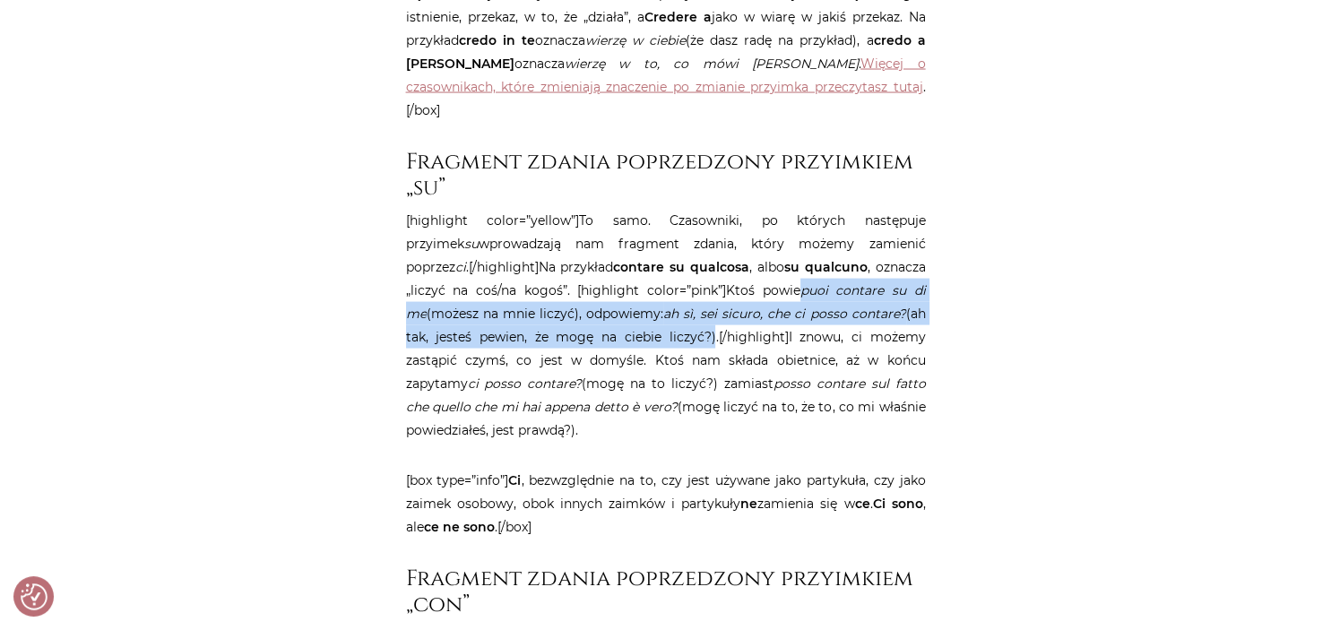
copy p "(ah tak, jesteś pewien, że mogę na ciebie liczyć?).[/highlight]I znowu, ci może…"
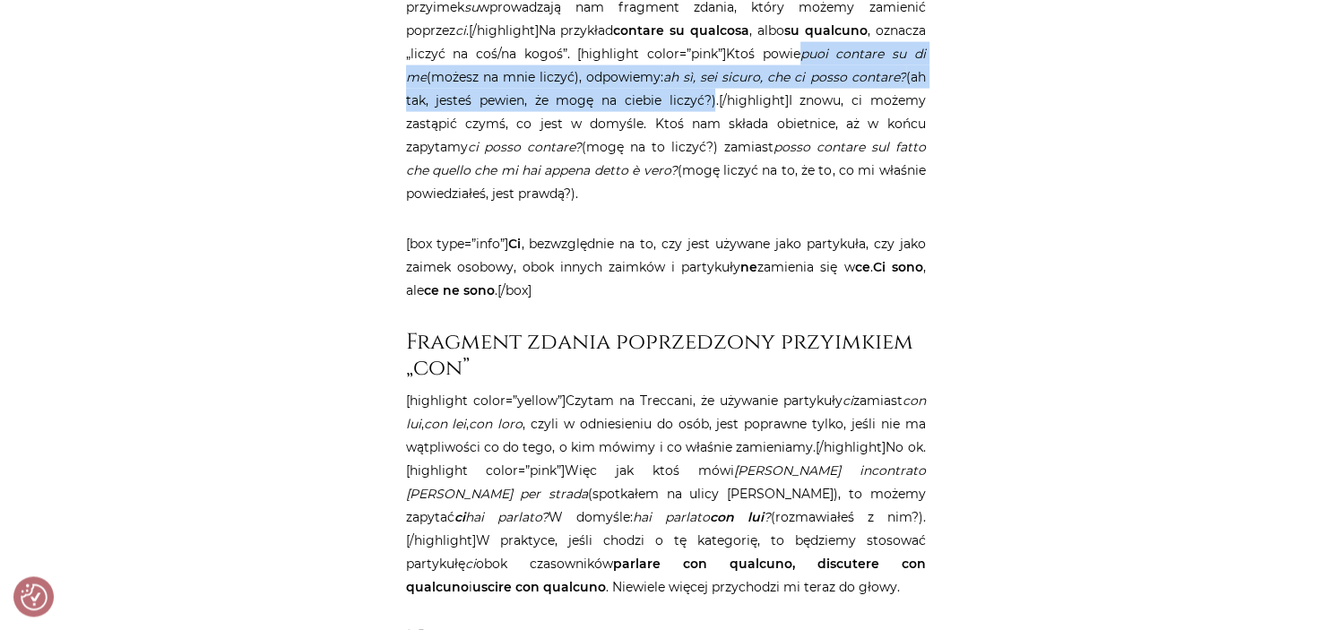
scroll to position [3786, 0]
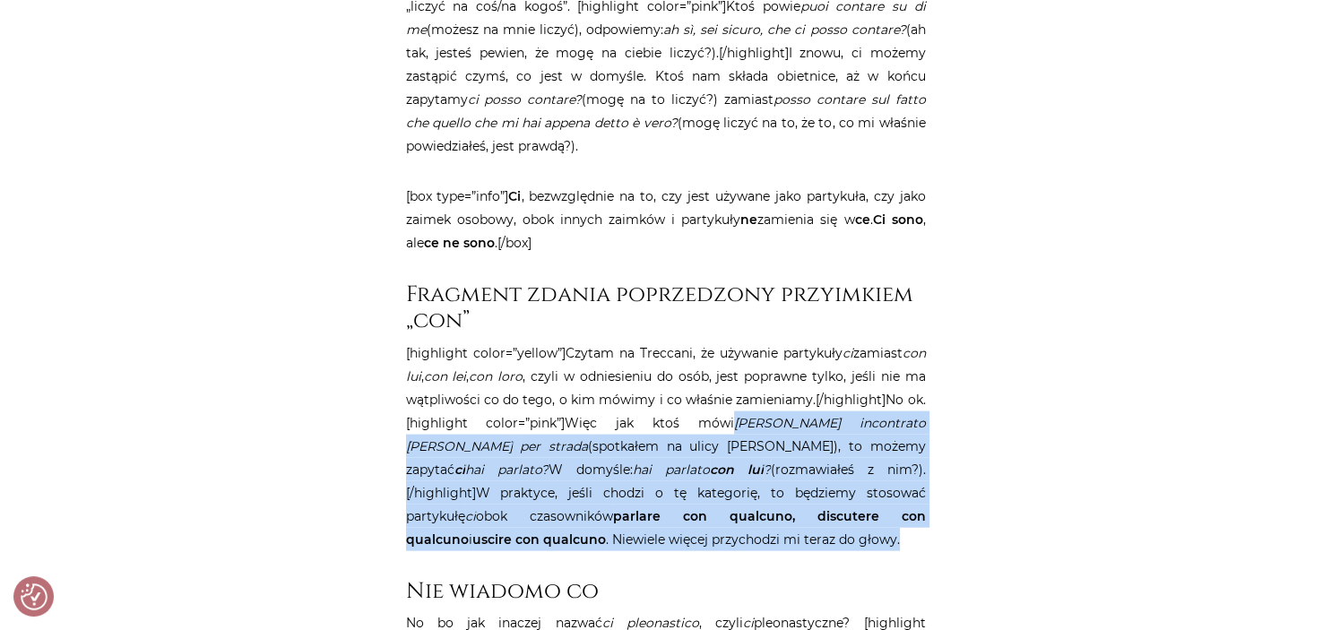
drag, startPoint x: 687, startPoint y: 376, endPoint x: 780, endPoint y: 482, distance: 141.1
click at [780, 482] on p "[highlight color=”yellow”]Czytam na Treccani, że używanie partykuły ci zamiast …" at bounding box center [666, 447] width 520 height 210
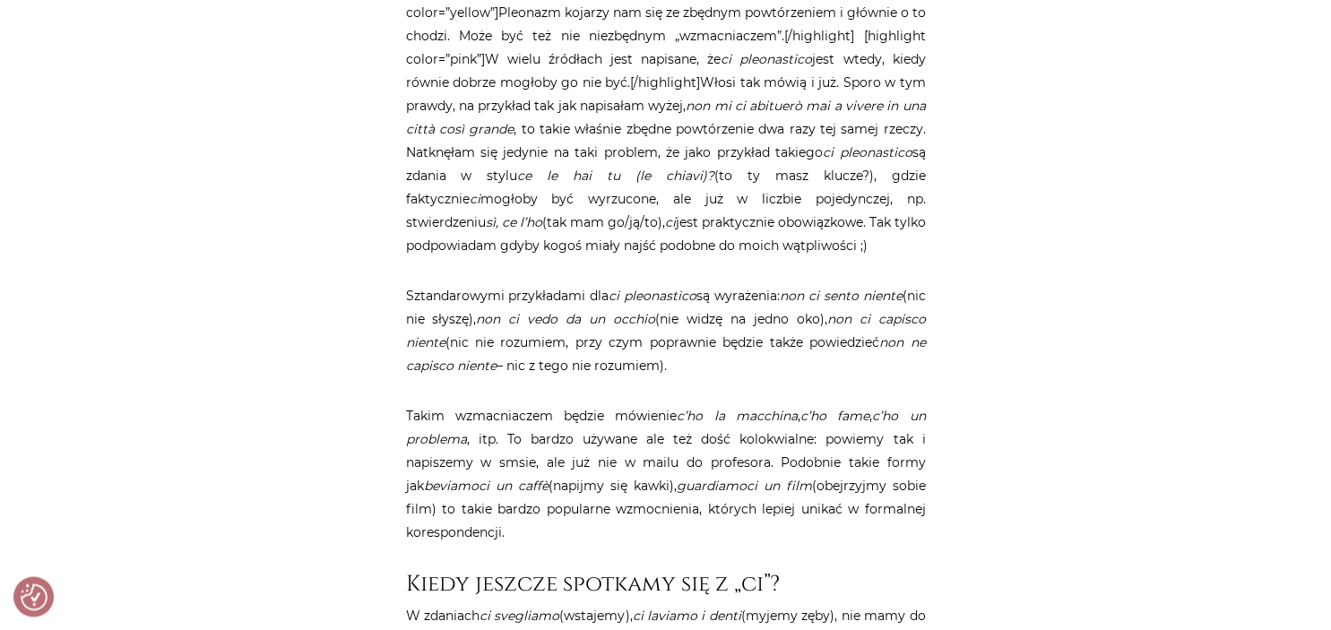
scroll to position [4449, 0]
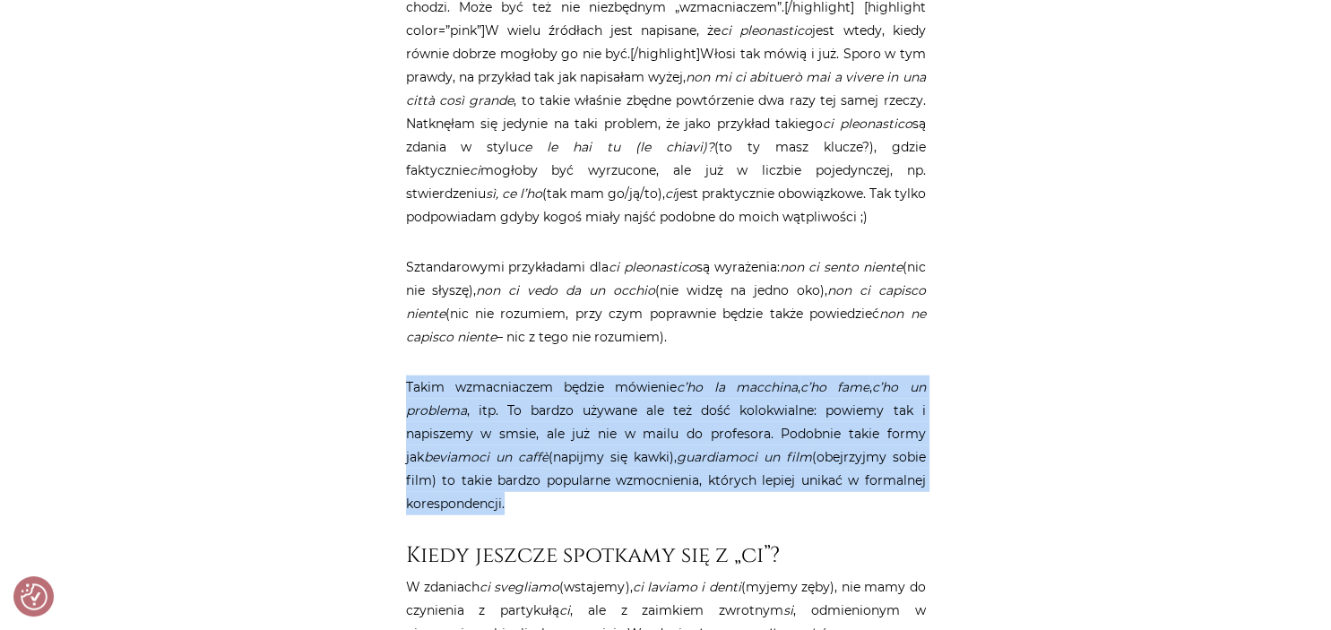
drag, startPoint x: 404, startPoint y: 336, endPoint x: 558, endPoint y: 464, distance: 199.8
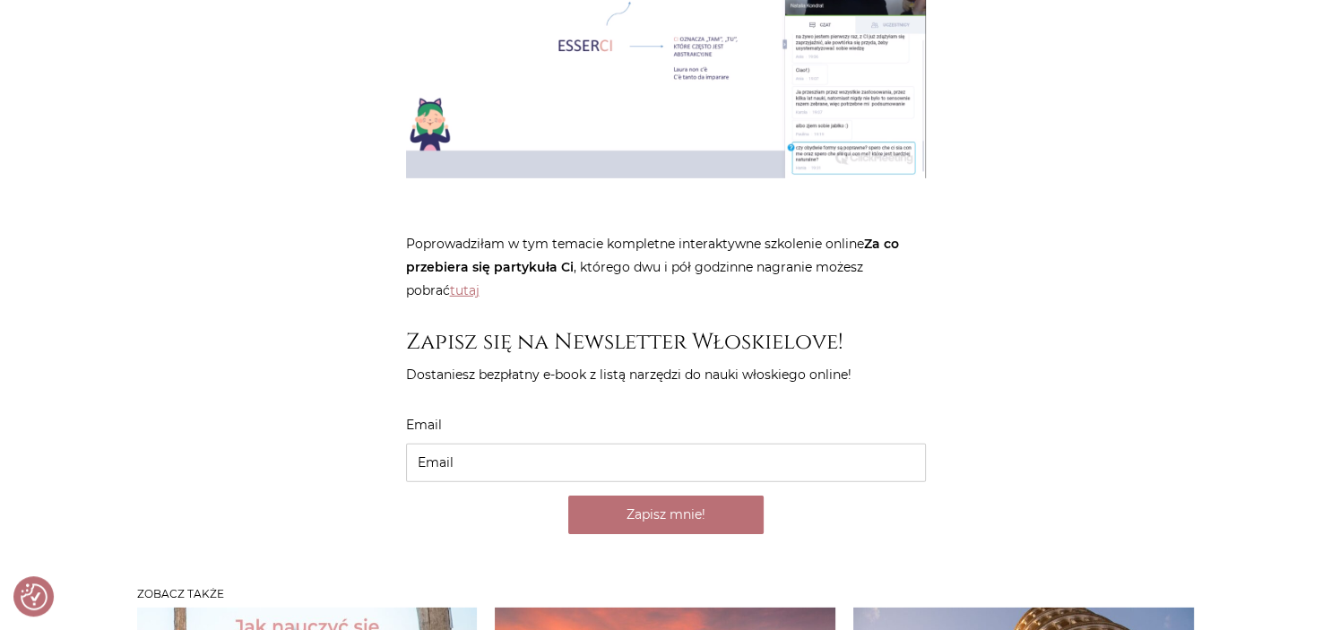
scroll to position [5584, 0]
